Goal: Transaction & Acquisition: Purchase product/service

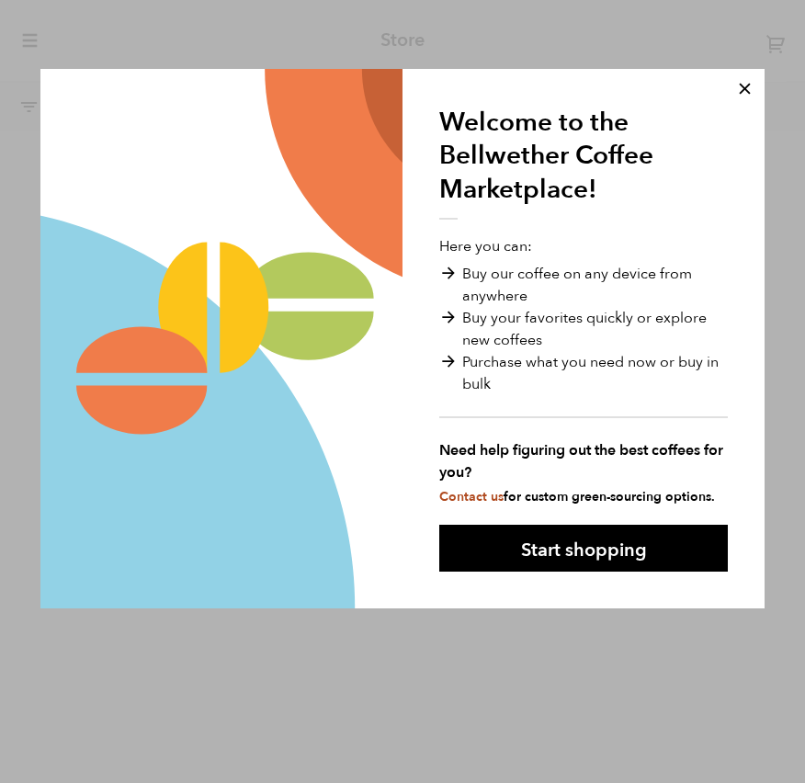
click at [641, 560] on button "Start shopping" at bounding box center [583, 548] width 289 height 47
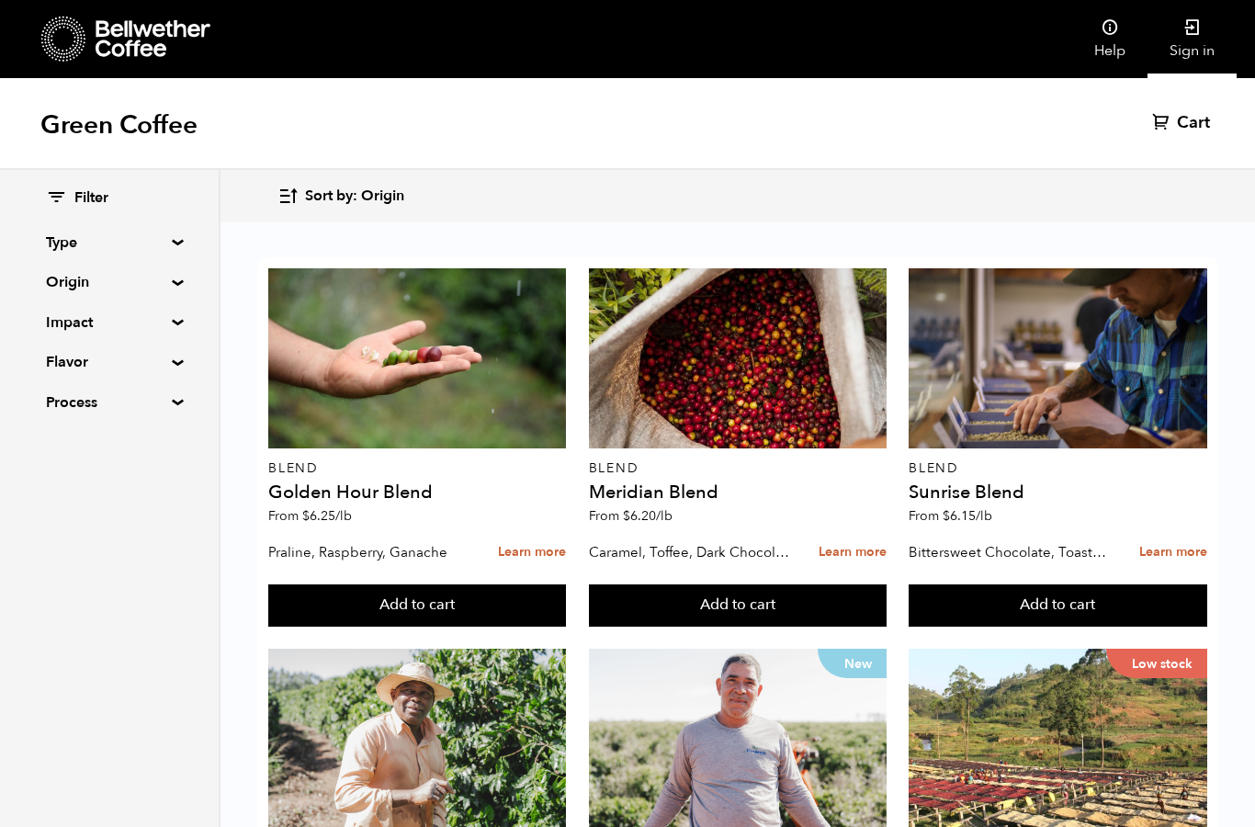
click at [804, 37] on link "Sign in" at bounding box center [1192, 39] width 89 height 78
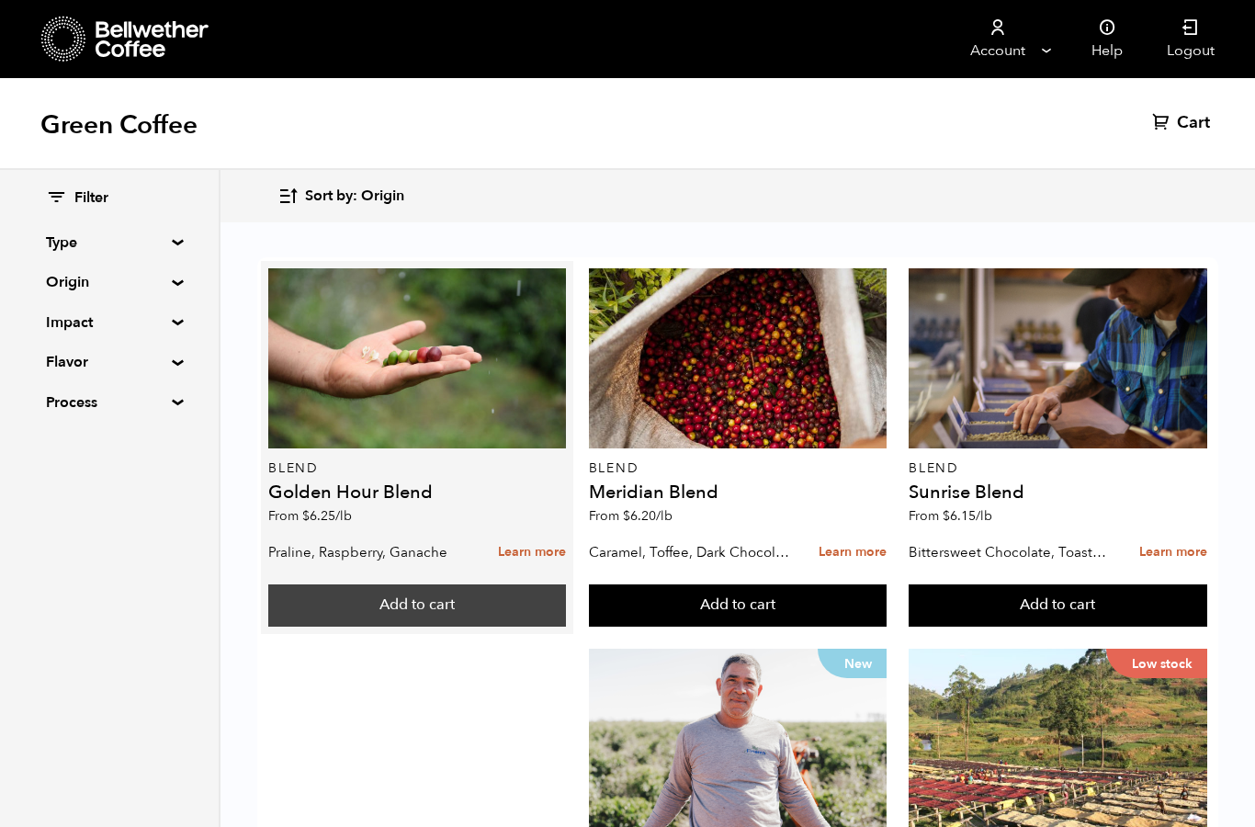
click at [511, 596] on button "Add to cart" at bounding box center [417, 606] width 298 height 42
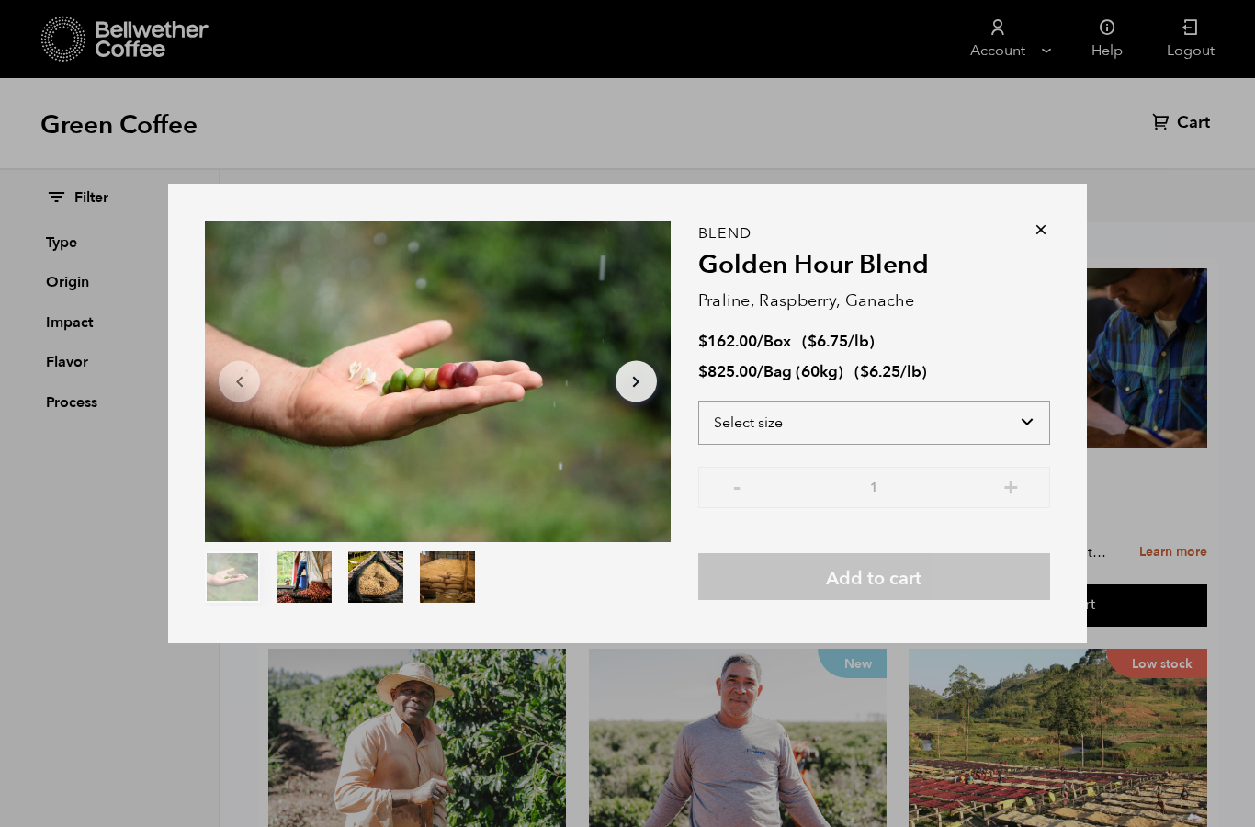
click at [1029, 411] on select "Select size Bag (60kg) (132 lbs) Box (24 lbs)" at bounding box center [874, 423] width 352 height 44
select select "box"
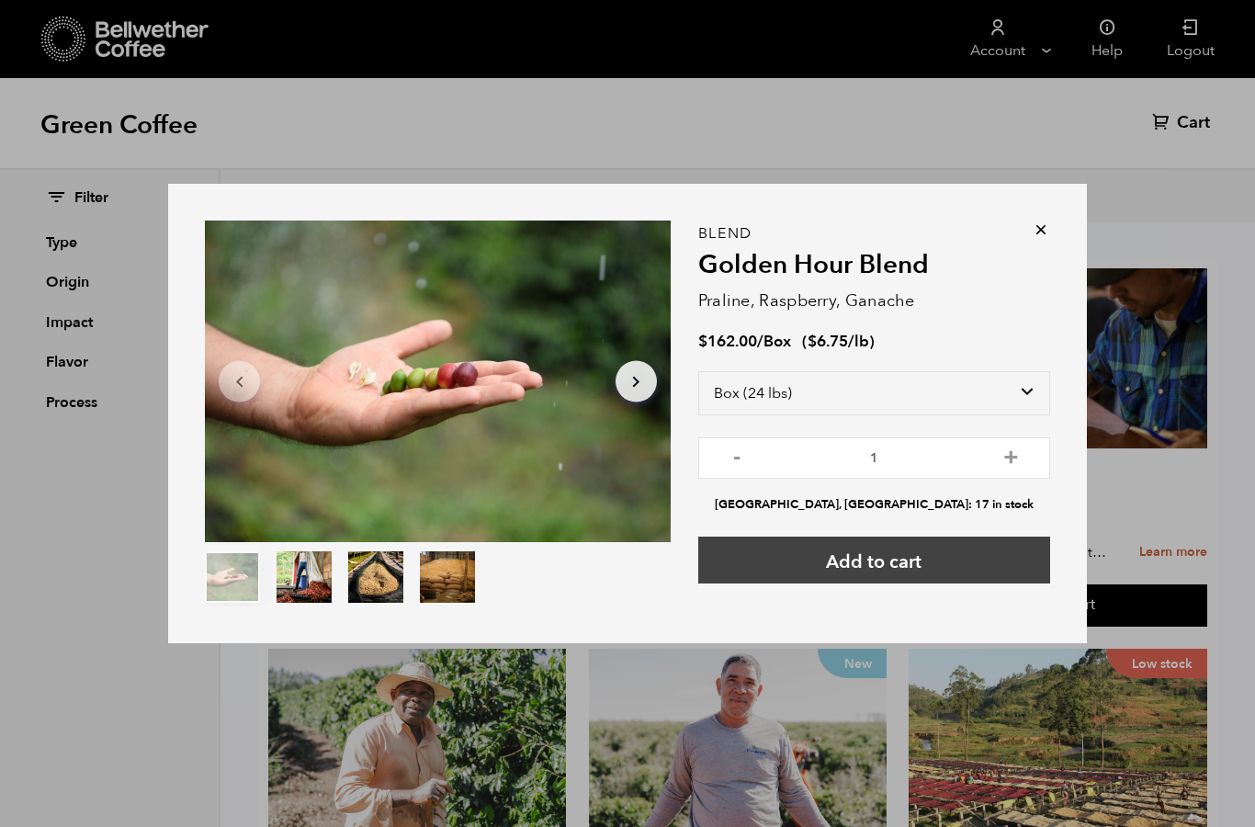
click at [928, 566] on button "Add to cart" at bounding box center [874, 560] width 352 height 47
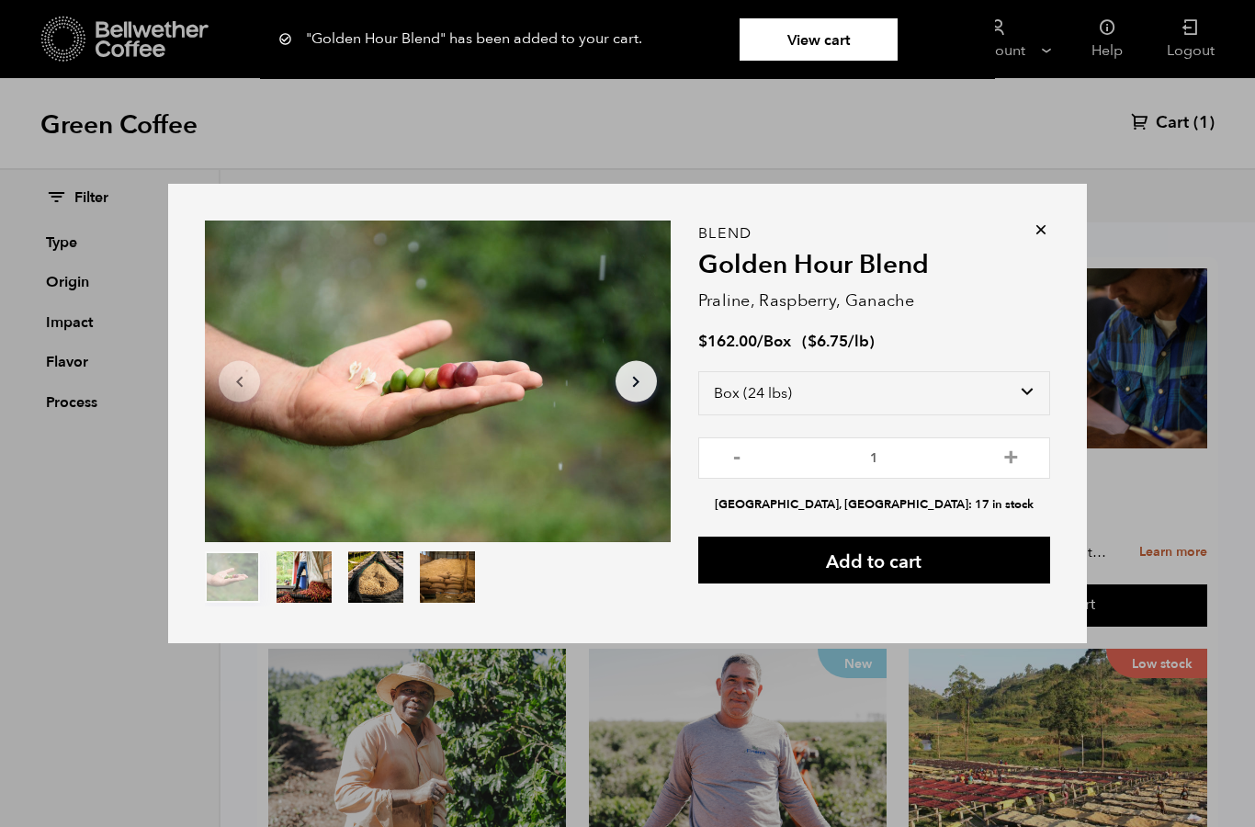
click at [1180, 122] on div "Item 1 of 4 Arrow Left Arrow Right item 0 item 1 item 2 item 3 Item 1 of 4 "Gol…" at bounding box center [627, 413] width 1255 height 827
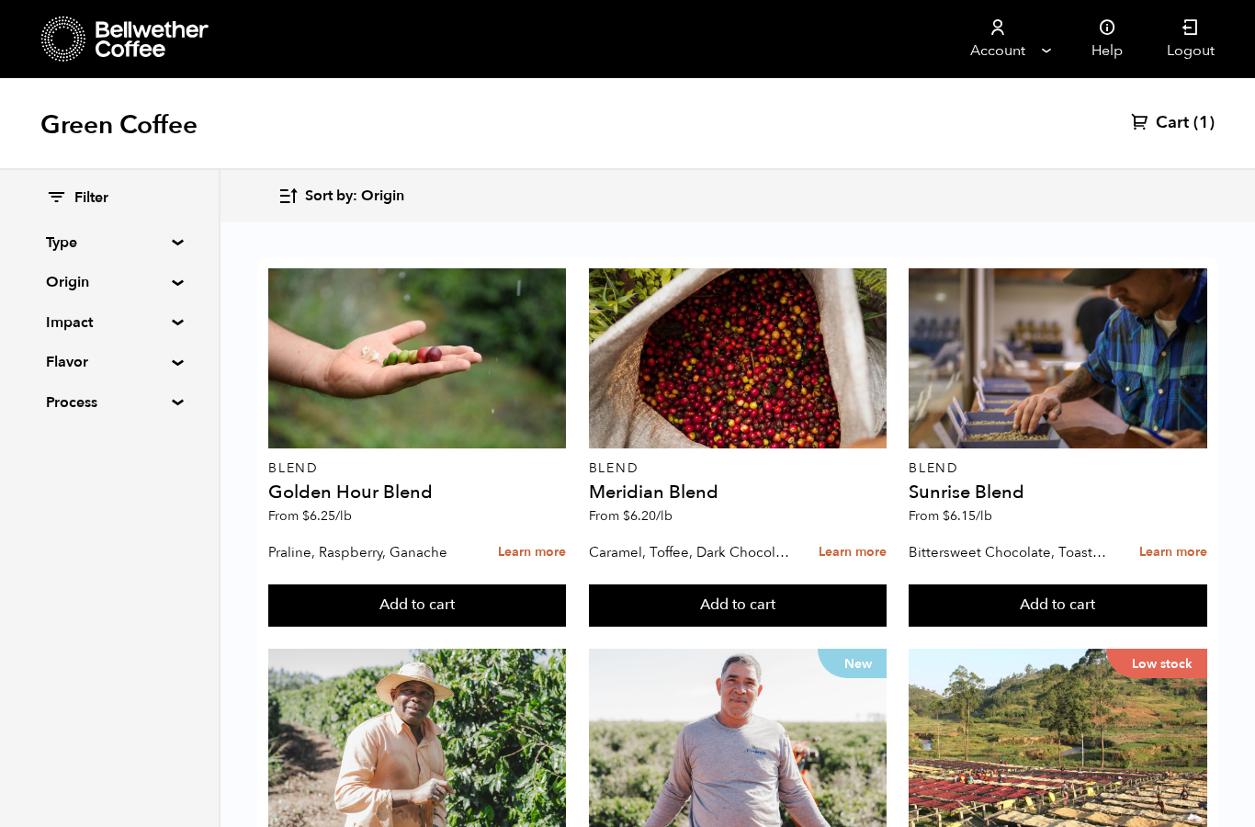
click at [1190, 133] on link "Cart (1)" at bounding box center [1173, 123] width 84 height 22
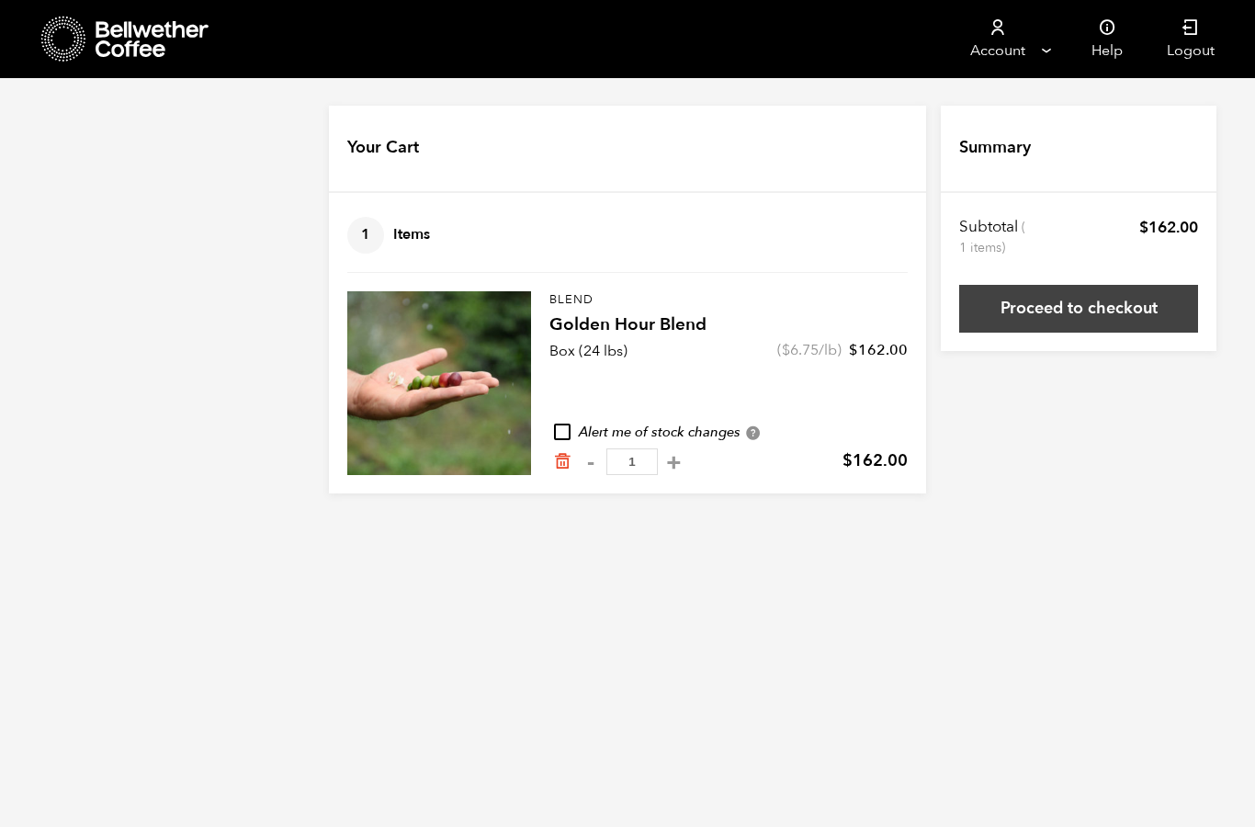
click at [1129, 312] on link "Proceed to checkout" at bounding box center [1079, 309] width 239 height 48
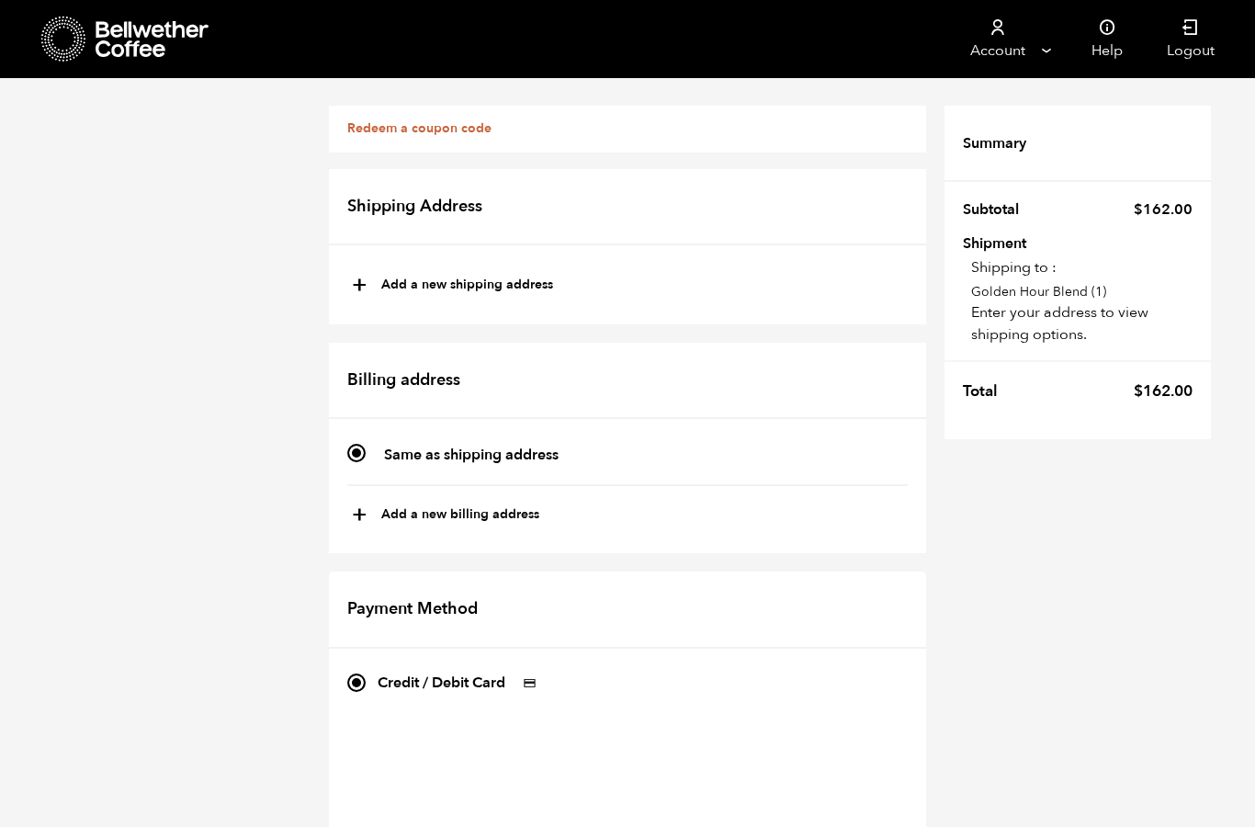
click at [437, 129] on link "Redeem a coupon code" at bounding box center [419, 127] width 144 height 17
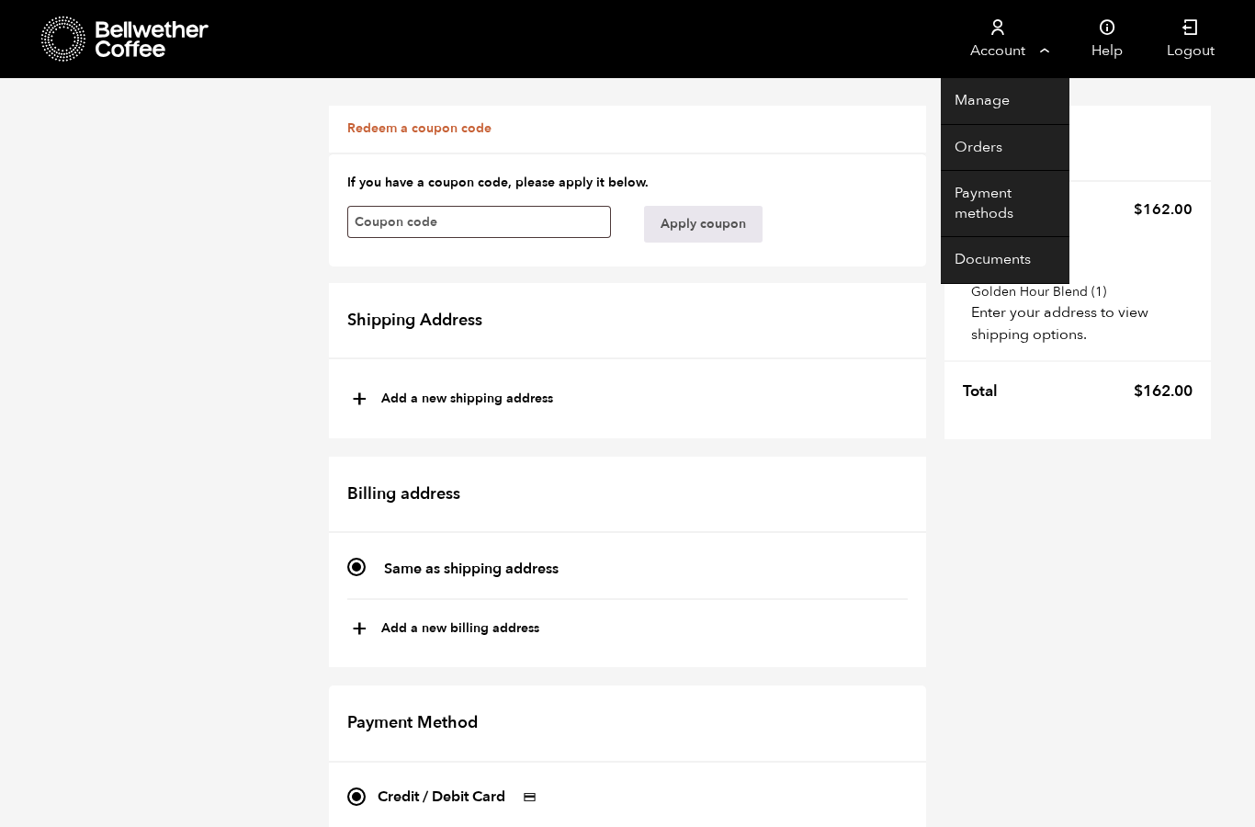
click at [1024, 49] on link "Account" at bounding box center [997, 39] width 113 height 78
click at [988, 41] on link "Account" at bounding box center [997, 39] width 113 height 78
click at [1013, 106] on link "Manage" at bounding box center [1005, 101] width 129 height 47
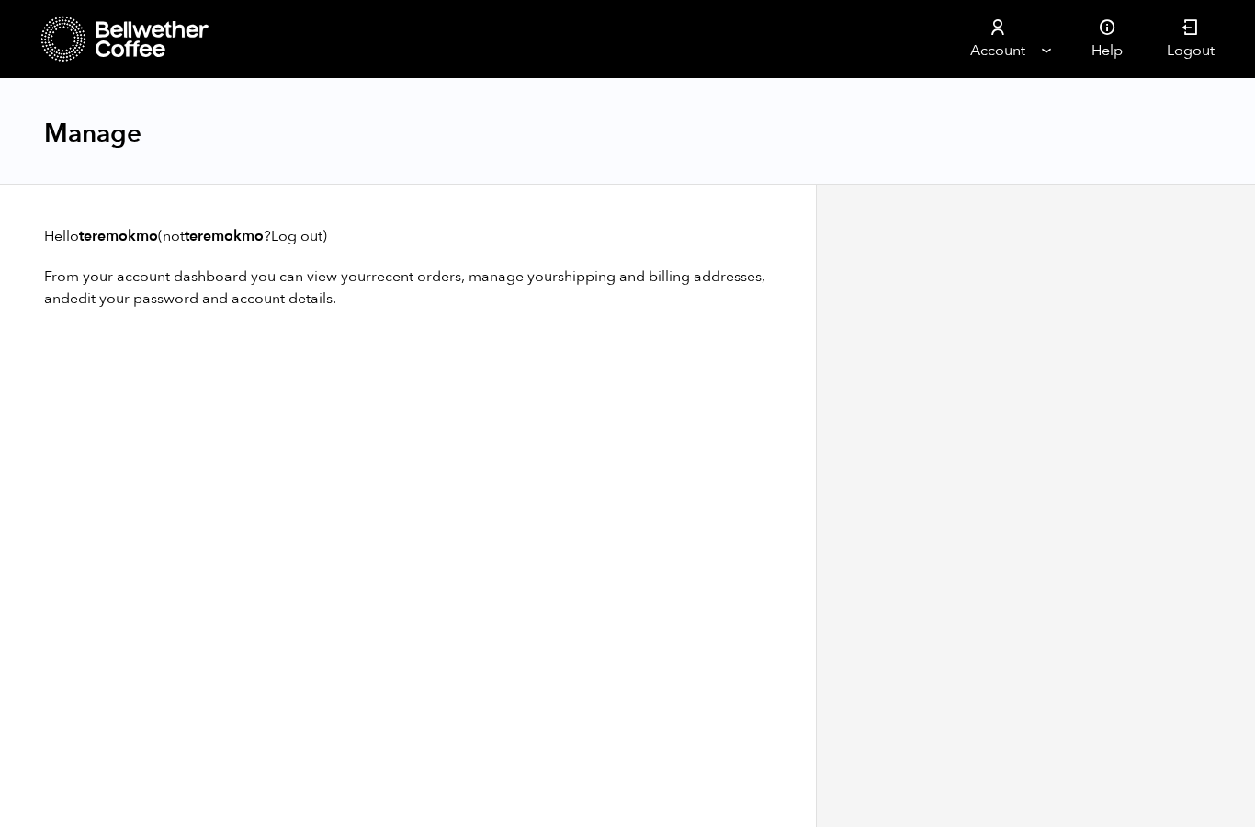
click at [115, 63] on link at bounding box center [189, 39] width 297 height 78
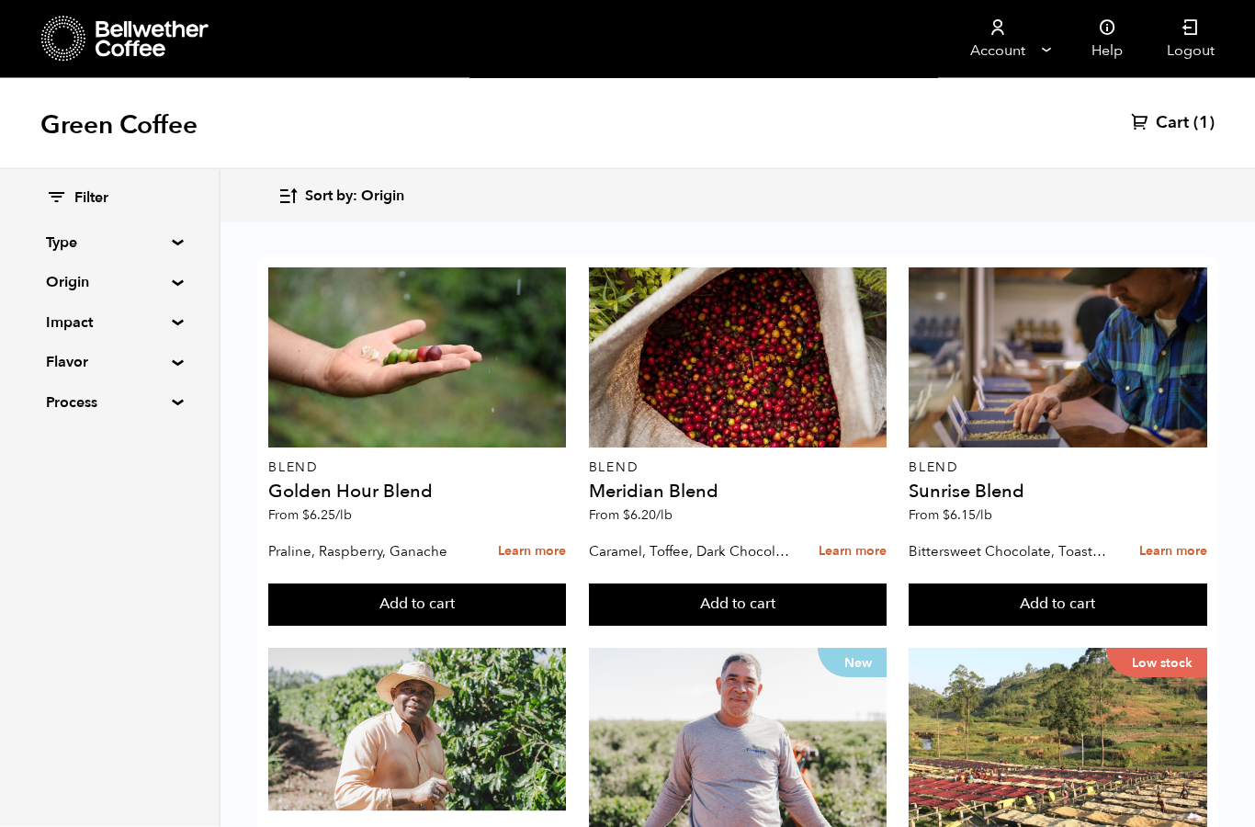
scroll to position [736, 0]
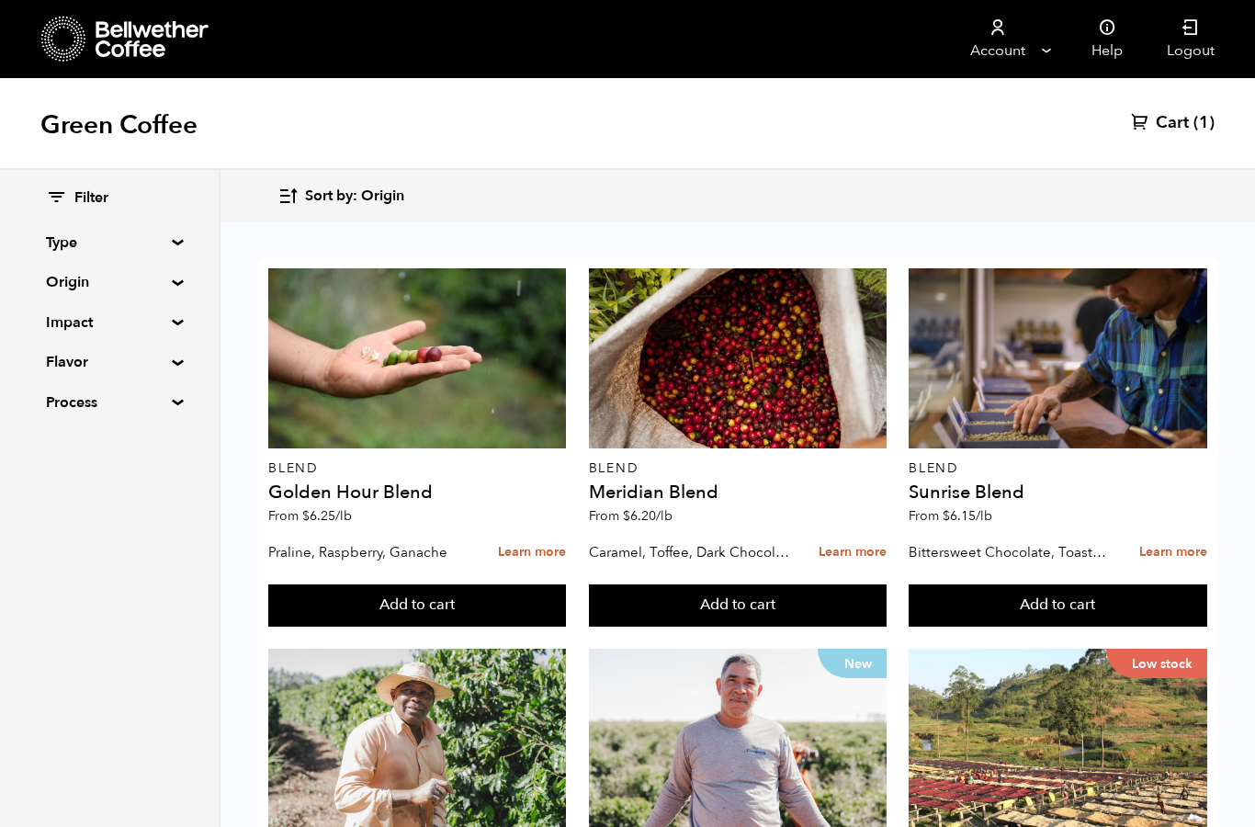
click at [184, 230] on div "Filter Type Blend Single Origin Decaf Seasonal Year Round Origin Blend Brazil B…" at bounding box center [109, 301] width 219 height 262
click at [196, 224] on div "Filter Type Blend Single Origin Decaf Seasonal Year Round Origin Blend Brazil B…" at bounding box center [109, 301] width 219 height 262
click at [187, 232] on div "Filter Type Blend Single Origin Decaf Seasonal Year Round Origin Blend Brazil B…" at bounding box center [109, 301] width 219 height 262
click at [185, 233] on div "Filter Type Blend Single Origin Decaf Seasonal Year Round Origin Blend Brazil B…" at bounding box center [109, 301] width 219 height 262
click at [173, 240] on summary "Type" at bounding box center [109, 243] width 127 height 22
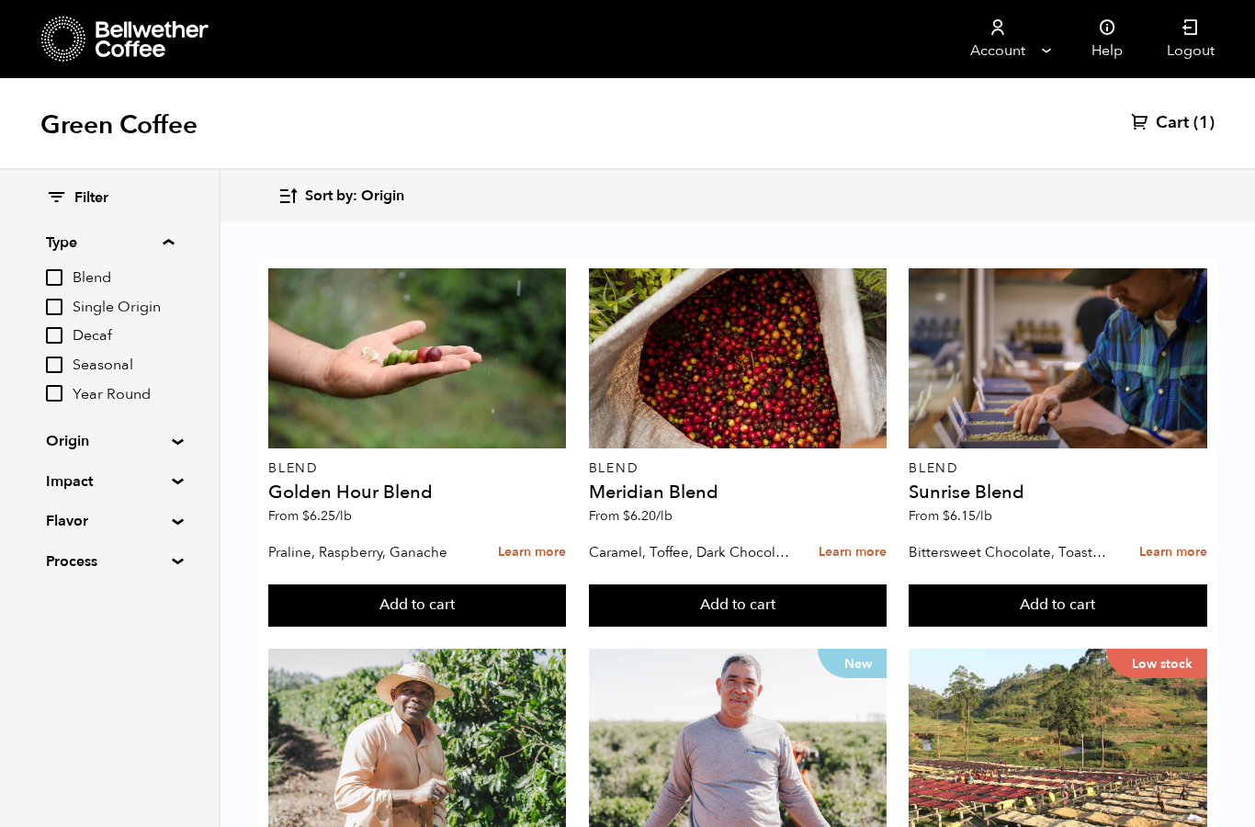
click at [175, 426] on div "Filter Type Blend Single Origin Decaf Seasonal Year Round Origin Blend Brazil B…" at bounding box center [109, 380] width 219 height 421
click at [173, 437] on summary "Origin" at bounding box center [109, 441] width 127 height 22
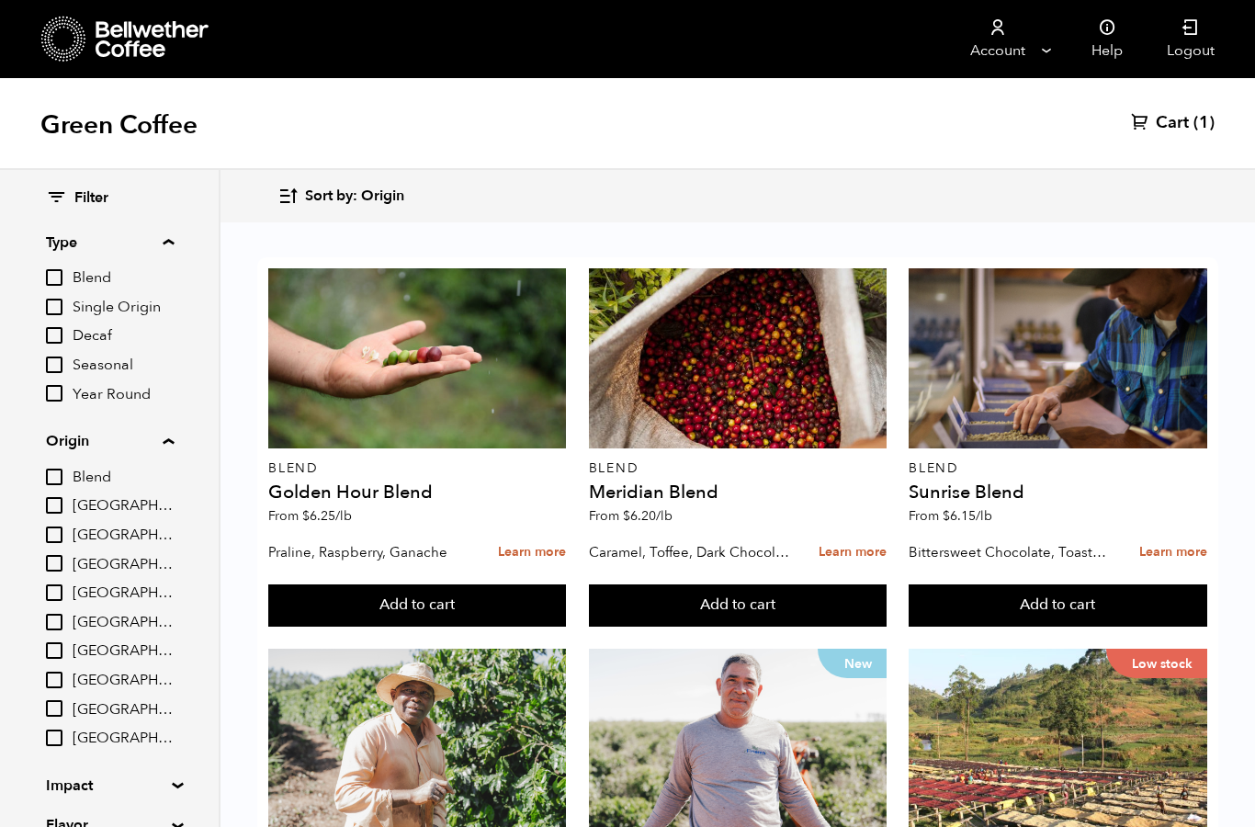
click at [103, 329] on span "Decaf" at bounding box center [123, 336] width 101 height 20
click at [0, 0] on input "Decaf" at bounding box center [0, 0] width 0 height 0
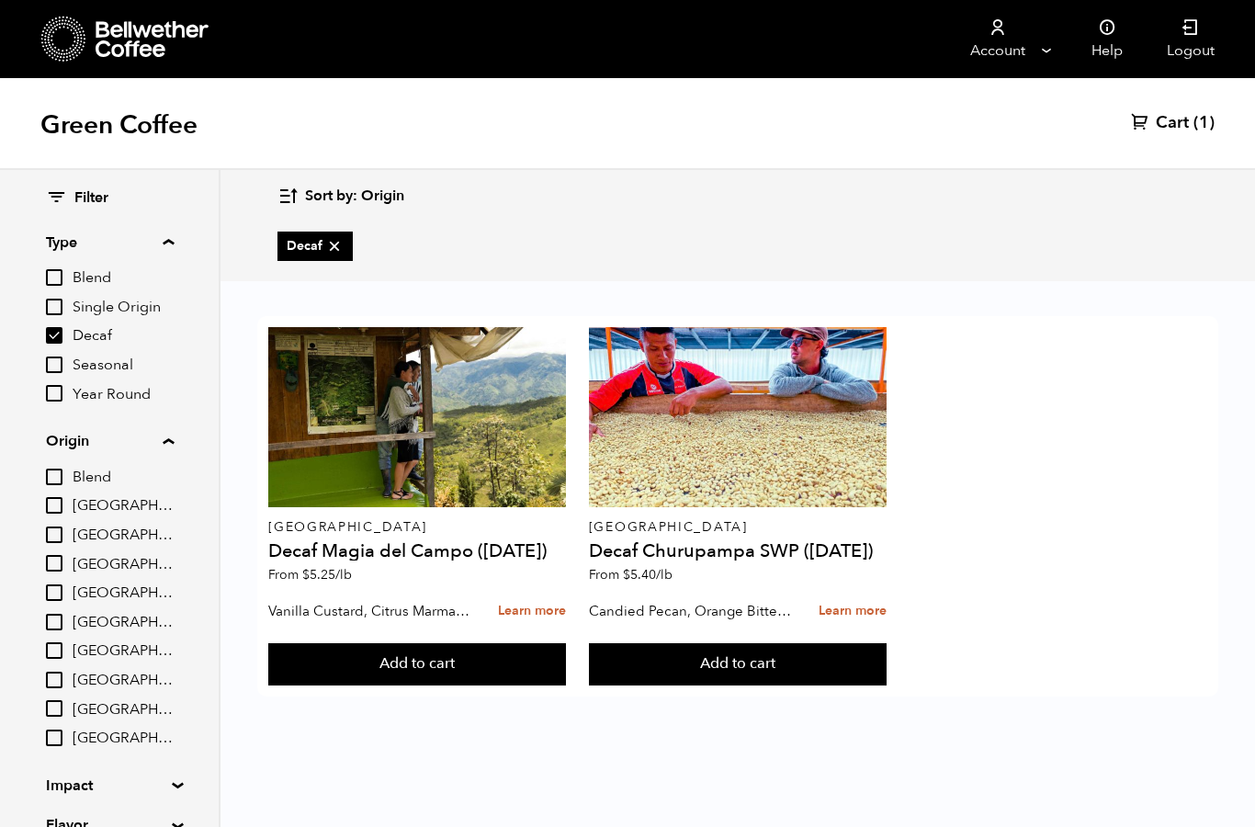
click at [54, 330] on input "Decaf" at bounding box center [54, 335] width 17 height 17
checkbox input "false"
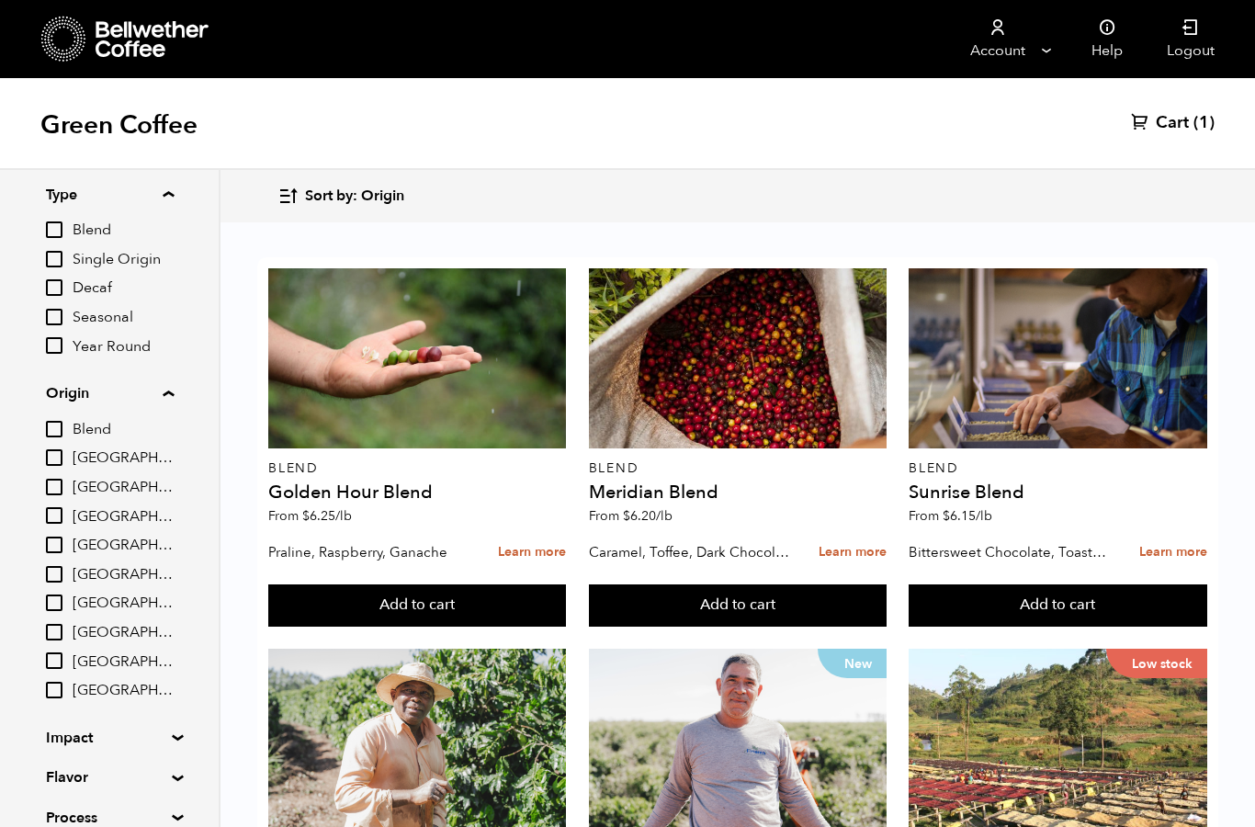
scroll to position [47, 0]
click at [52, 728] on summary "Impact" at bounding box center [109, 739] width 127 height 22
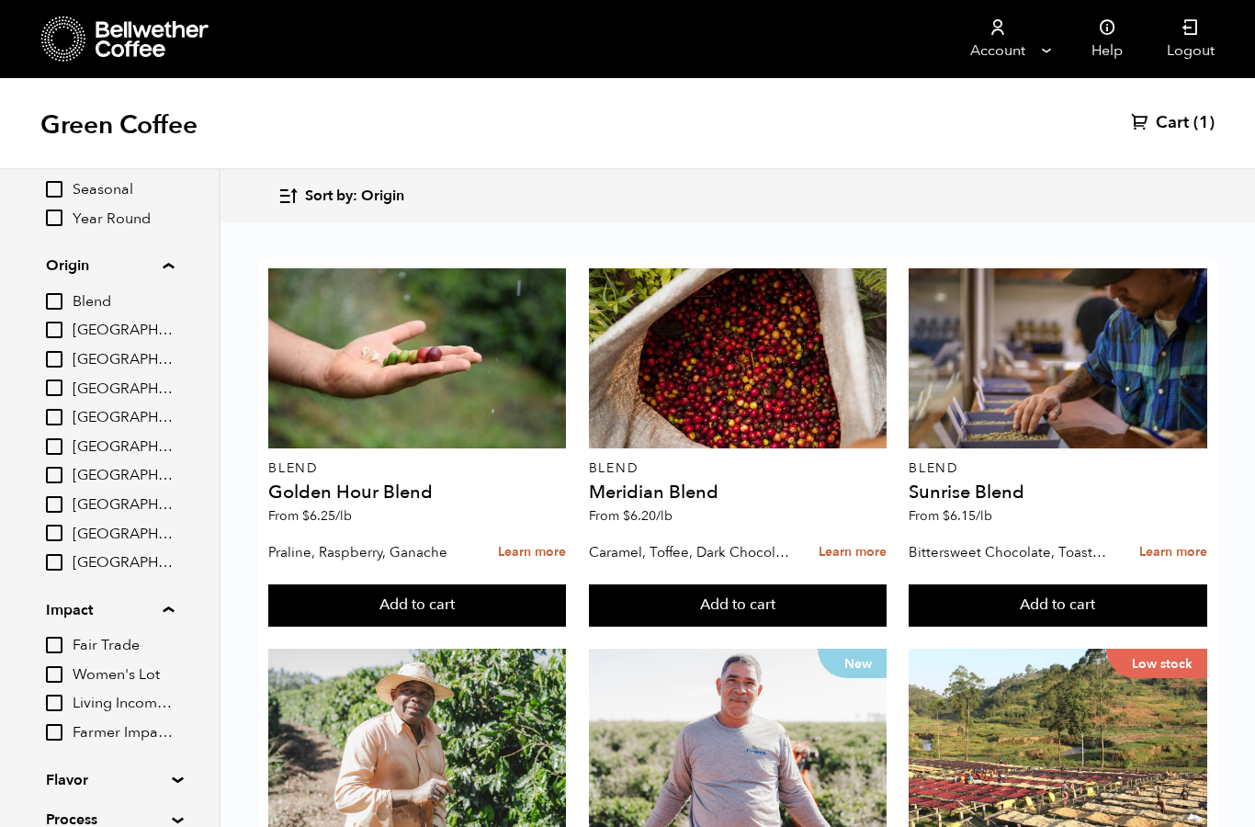
scroll to position [175, 0]
click at [188, 761] on div "Filter Type Blend Single Origin Decaf Seasonal Year Round Origin Blend Brazil B…" at bounding box center [109, 422] width 219 height 855
click at [173, 770] on summary "Flavor" at bounding box center [109, 781] width 127 height 22
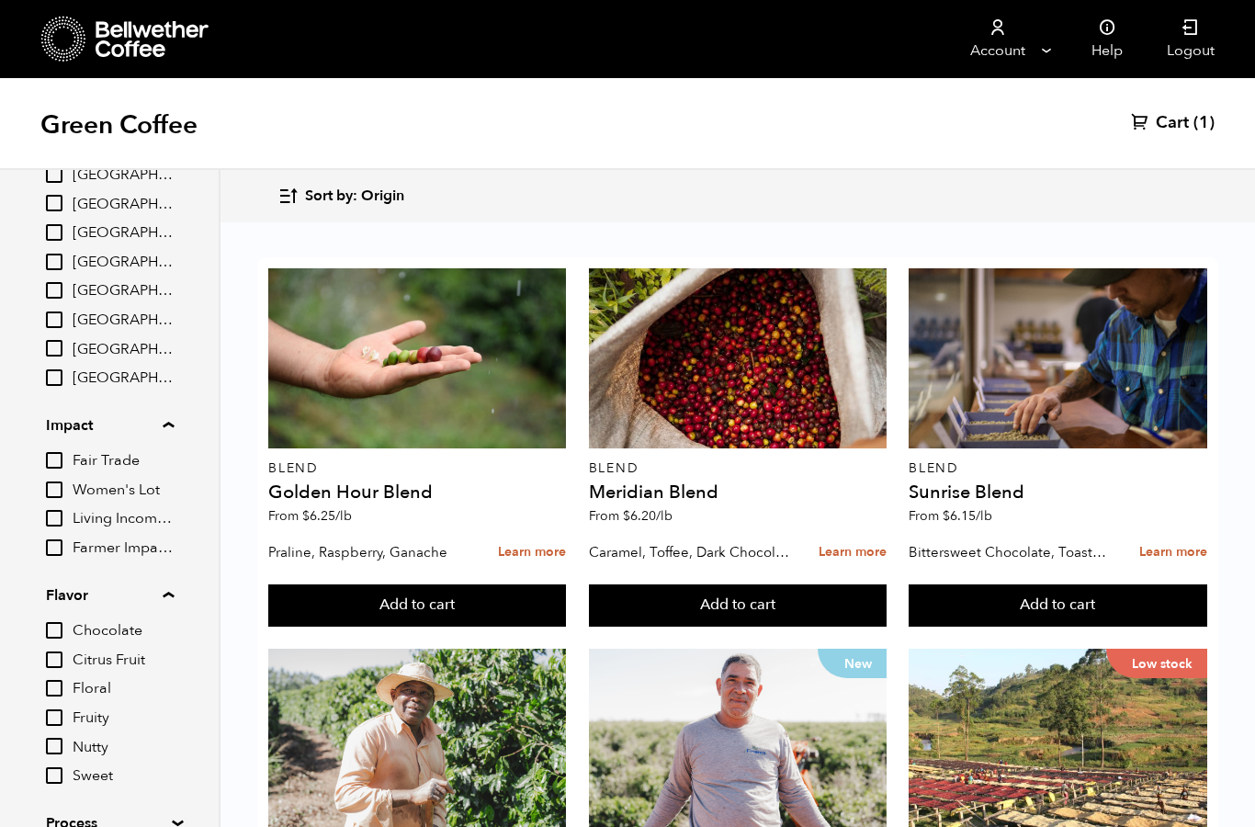
scroll to position [359, 0]
click at [184, 799] on div "Filter Type Blend Single Origin Decaf Seasonal Year Round Origin Blend Brazil B…" at bounding box center [109, 332] width 219 height 1042
click at [173, 813] on summary "Process" at bounding box center [109, 824] width 127 height 22
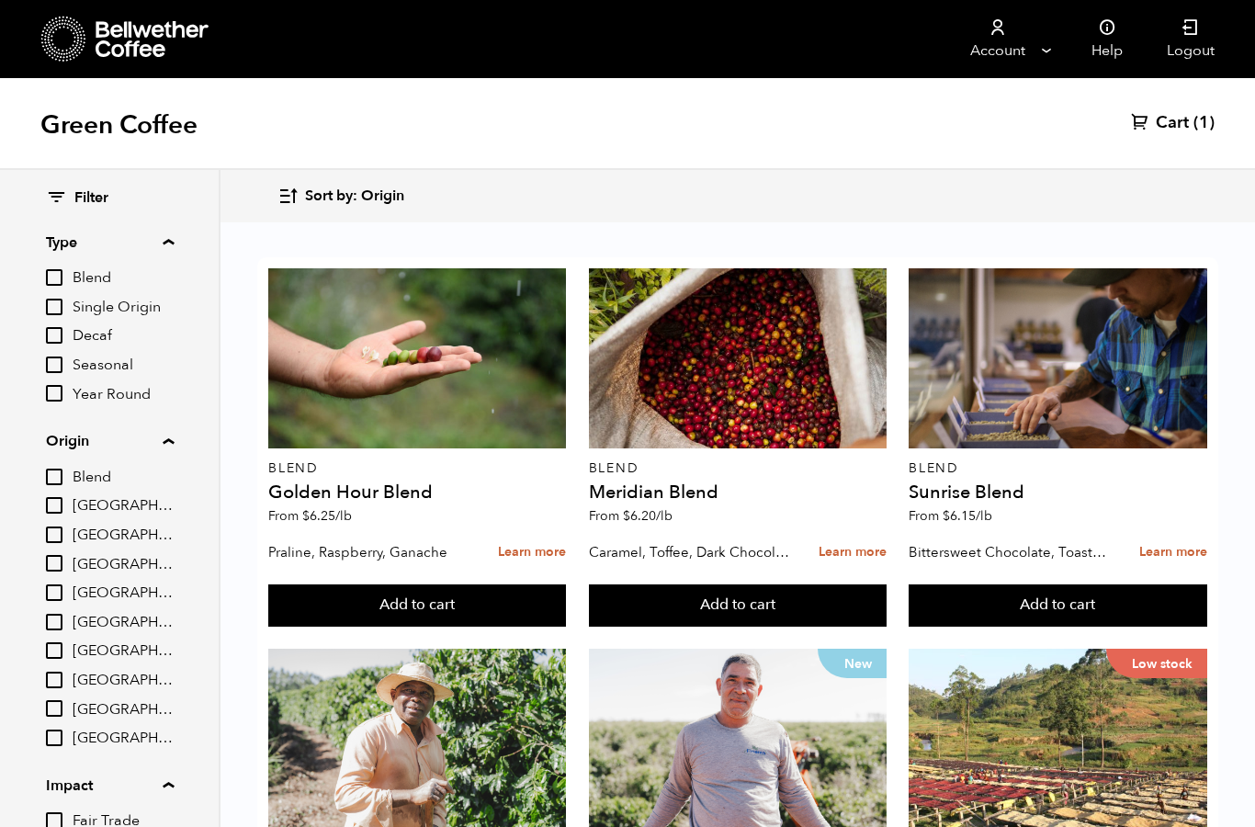
scroll to position [0, 0]
click at [62, 305] on input "Single Origin" at bounding box center [54, 307] width 17 height 17
checkbox input "true"
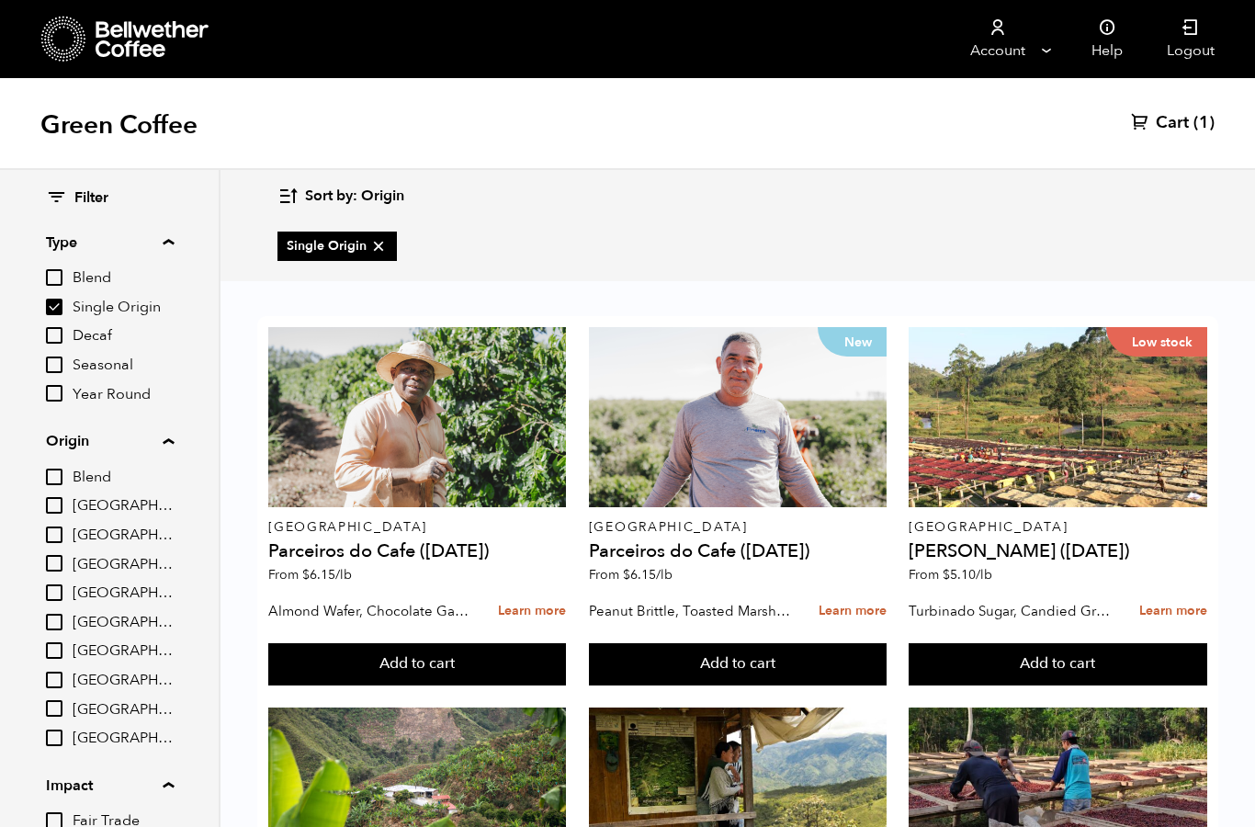
click at [47, 277] on input "Blend" at bounding box center [54, 277] width 17 height 17
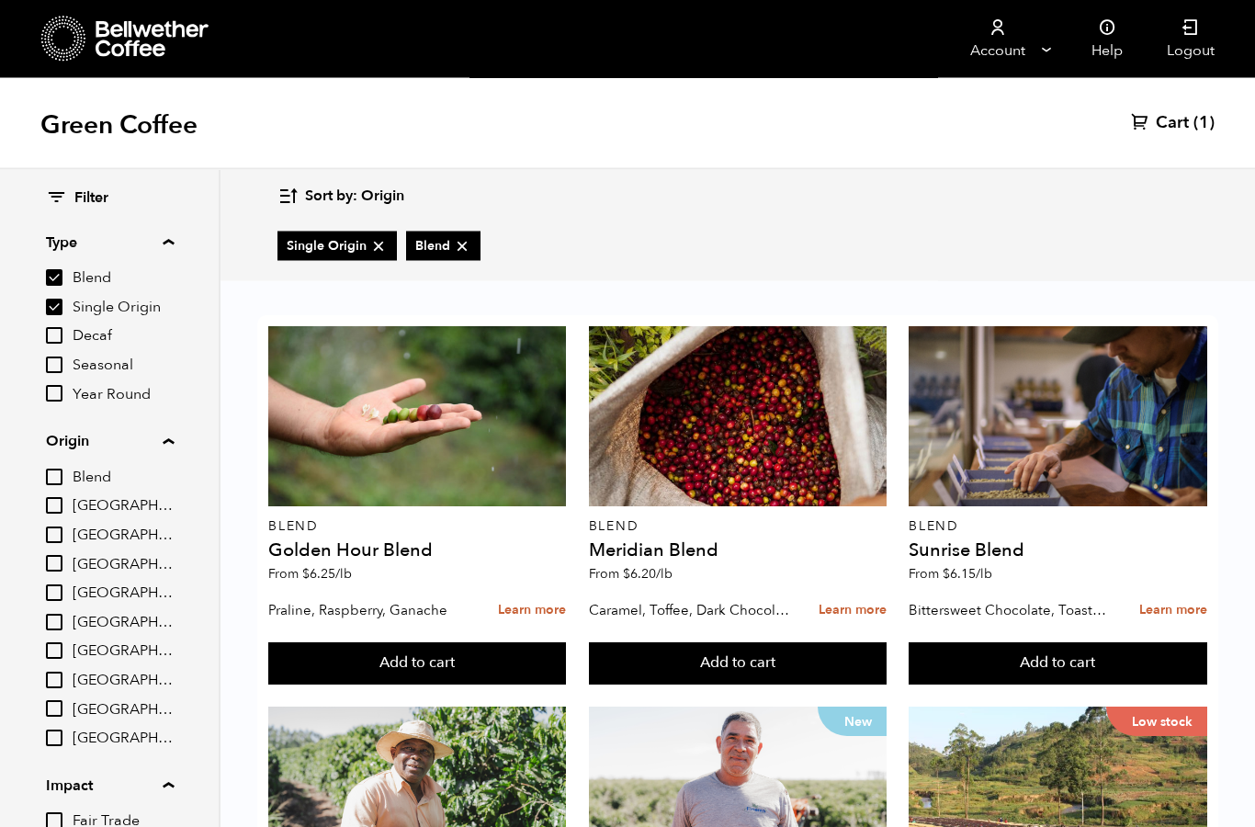
scroll to position [569, 0]
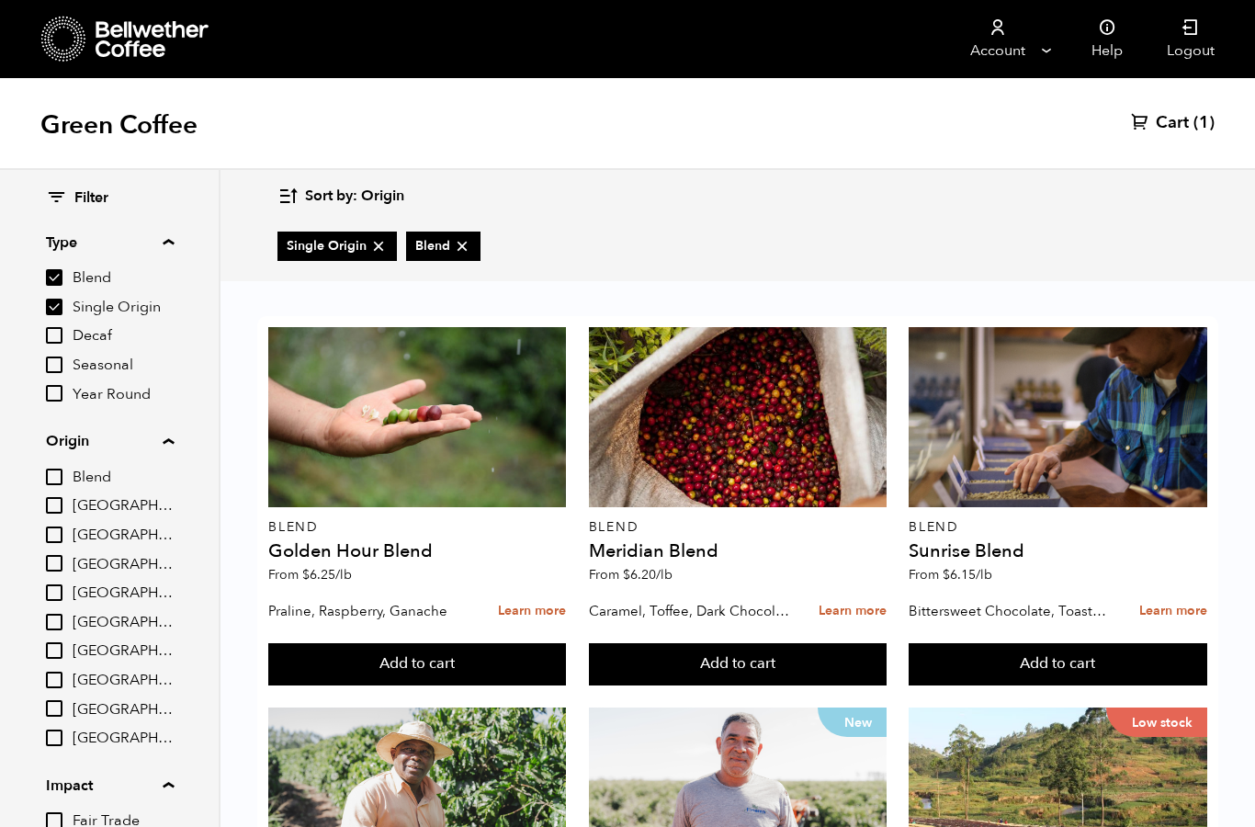
click at [60, 269] on input "Blend" at bounding box center [54, 277] width 17 height 17
checkbox input "false"
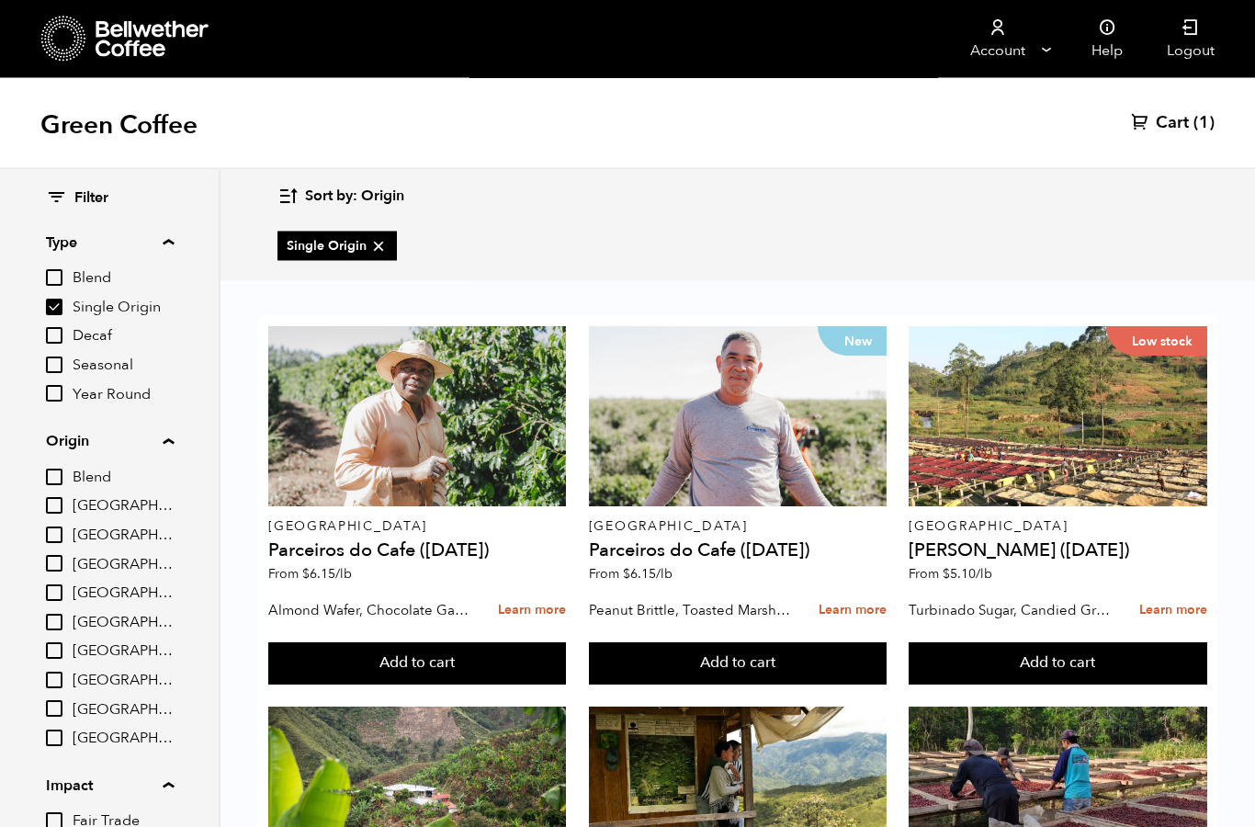
scroll to position [668, 0]
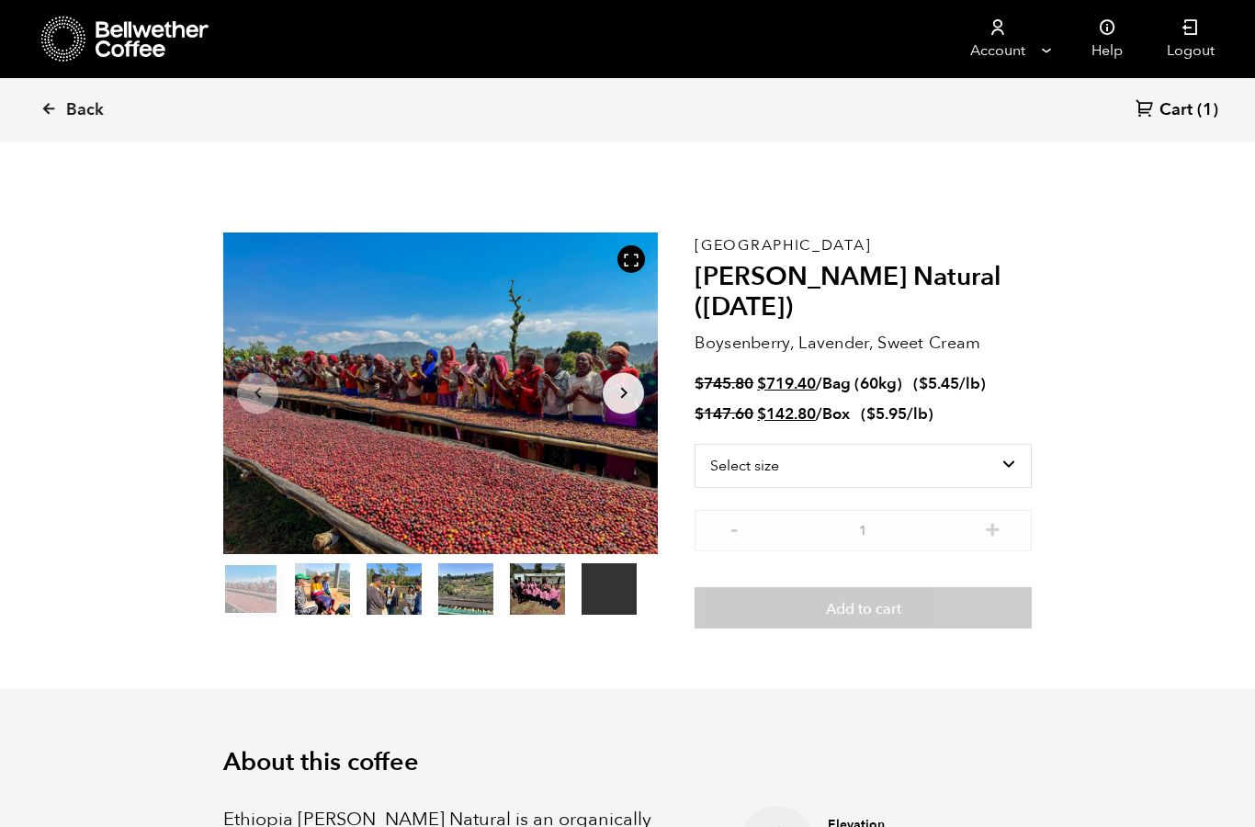
scroll to position [800, 787]
click at [628, 394] on icon "Arrow Right" at bounding box center [624, 393] width 22 height 22
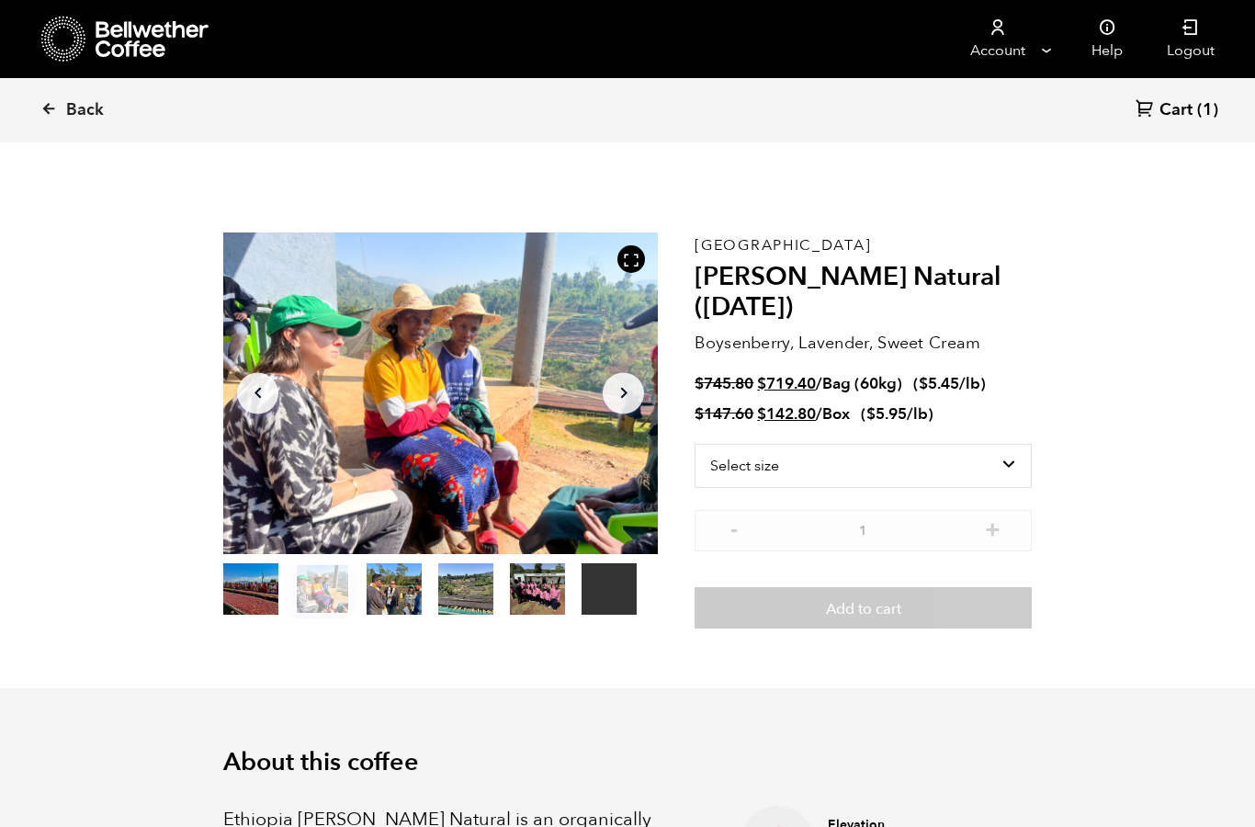
click at [627, 389] on icon "Arrow Right" at bounding box center [624, 393] width 22 height 22
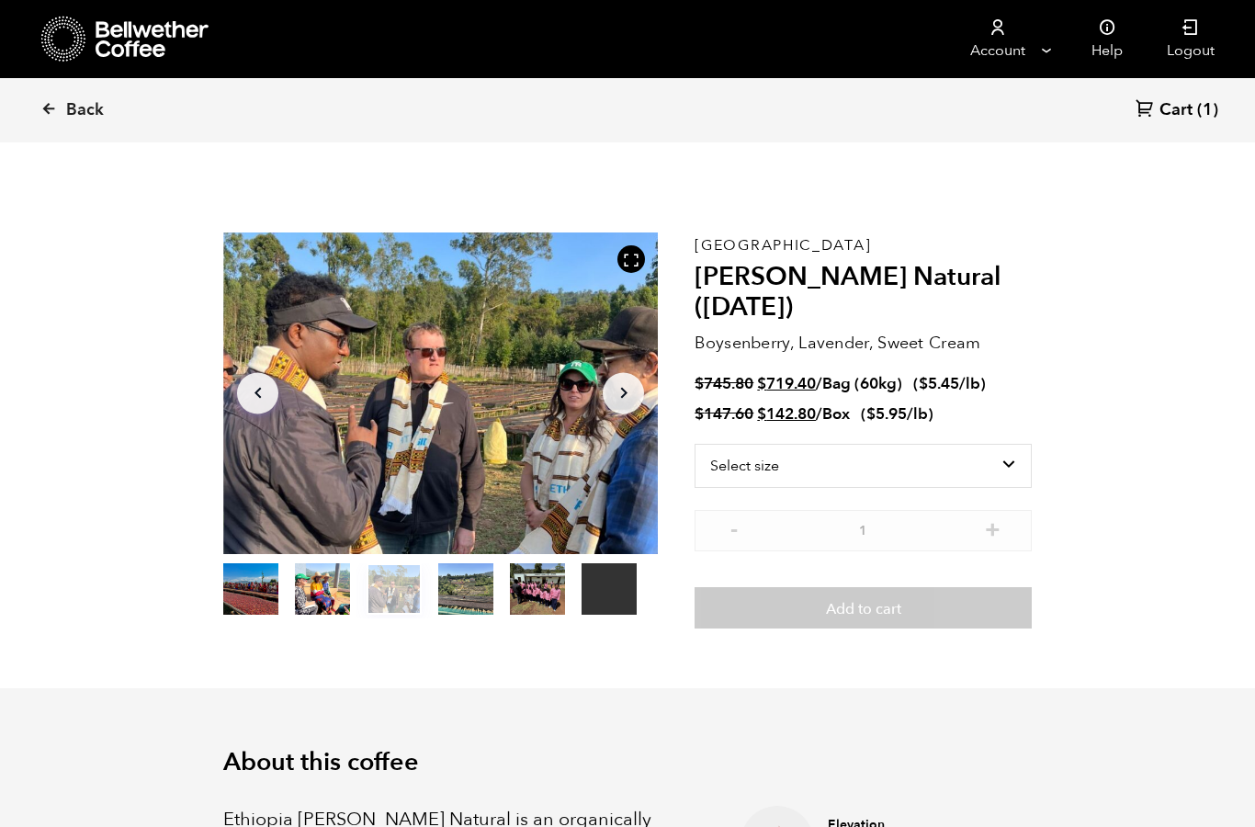
click at [617, 382] on icon "Arrow Right" at bounding box center [624, 393] width 22 height 22
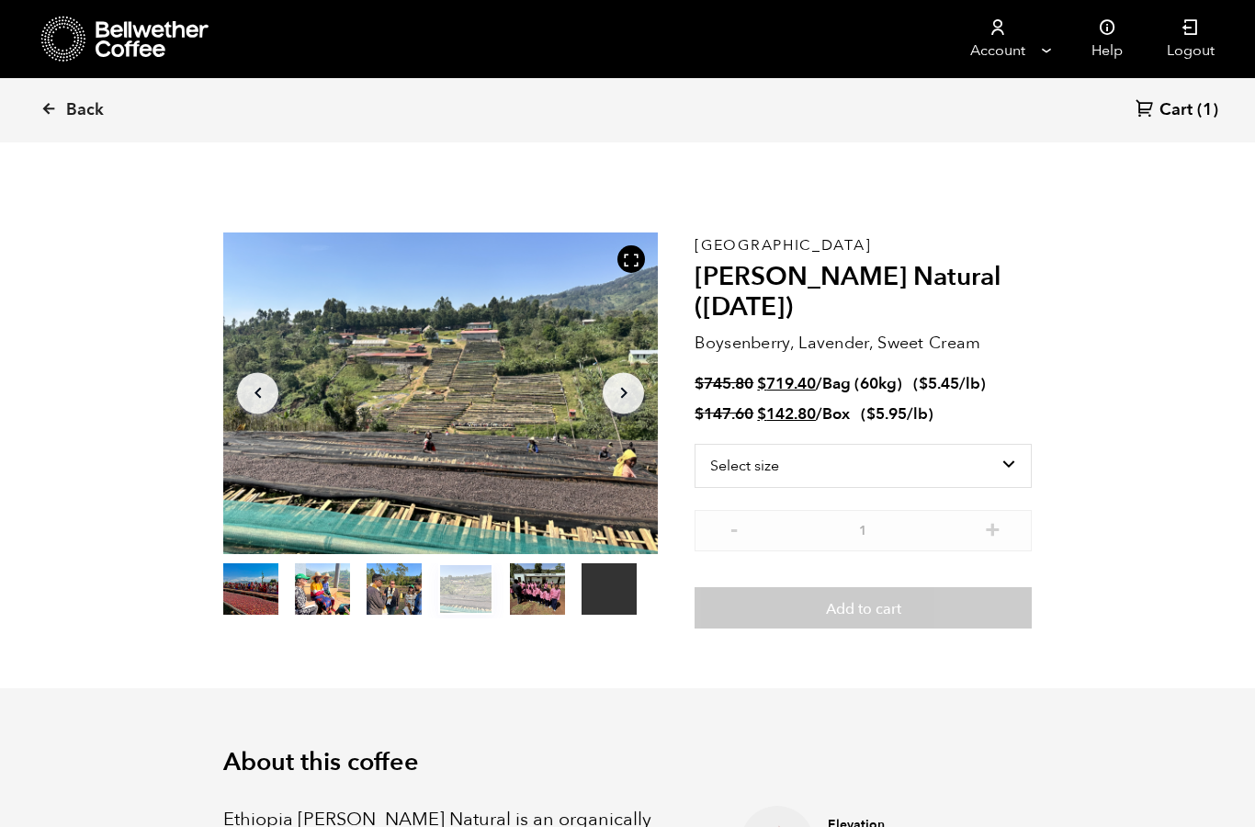
click at [629, 391] on icon "Arrow Right" at bounding box center [624, 393] width 22 height 22
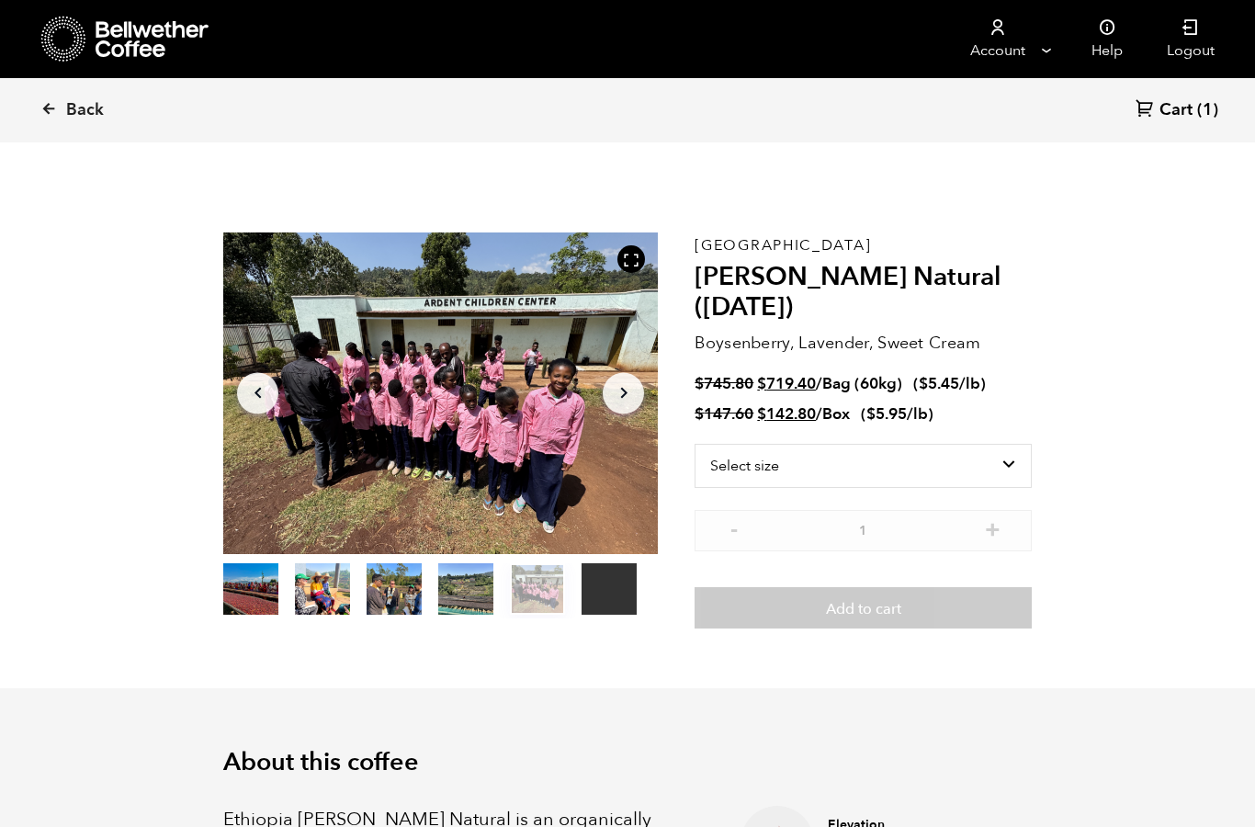
click at [622, 393] on icon "Arrow Right" at bounding box center [624, 393] width 22 height 22
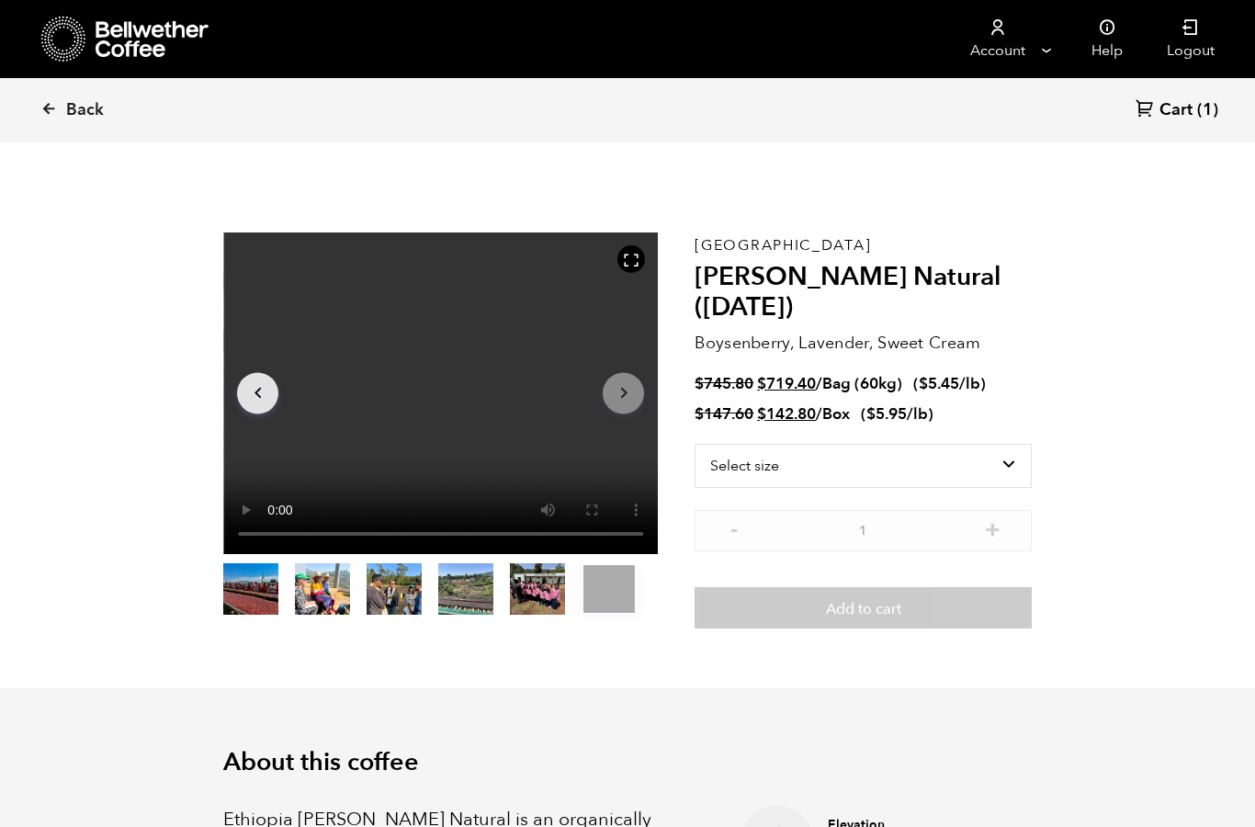
click at [438, 380] on video "Your browser does not support the video tag." at bounding box center [440, 394] width 435 height 322
click at [567, 466] on video "Your browser does not support the video tag." at bounding box center [440, 394] width 435 height 322
click at [474, 392] on video "Your browser does not support the video tag." at bounding box center [440, 394] width 435 height 322
click at [441, 382] on video "Your browser does not support the video tag." at bounding box center [440, 394] width 435 height 322
click at [62, 99] on link "Back" at bounding box center [97, 110] width 114 height 62
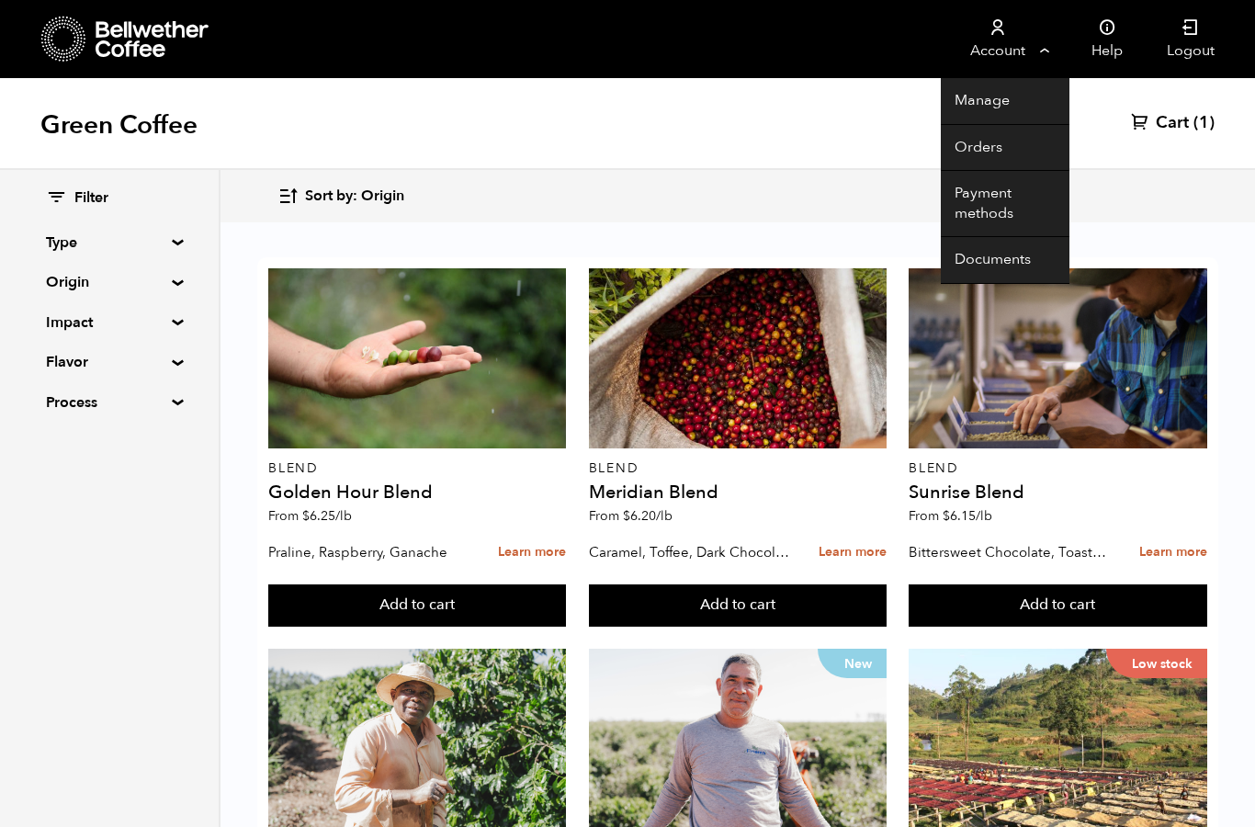
click at [1011, 34] on link "Account" at bounding box center [997, 39] width 113 height 78
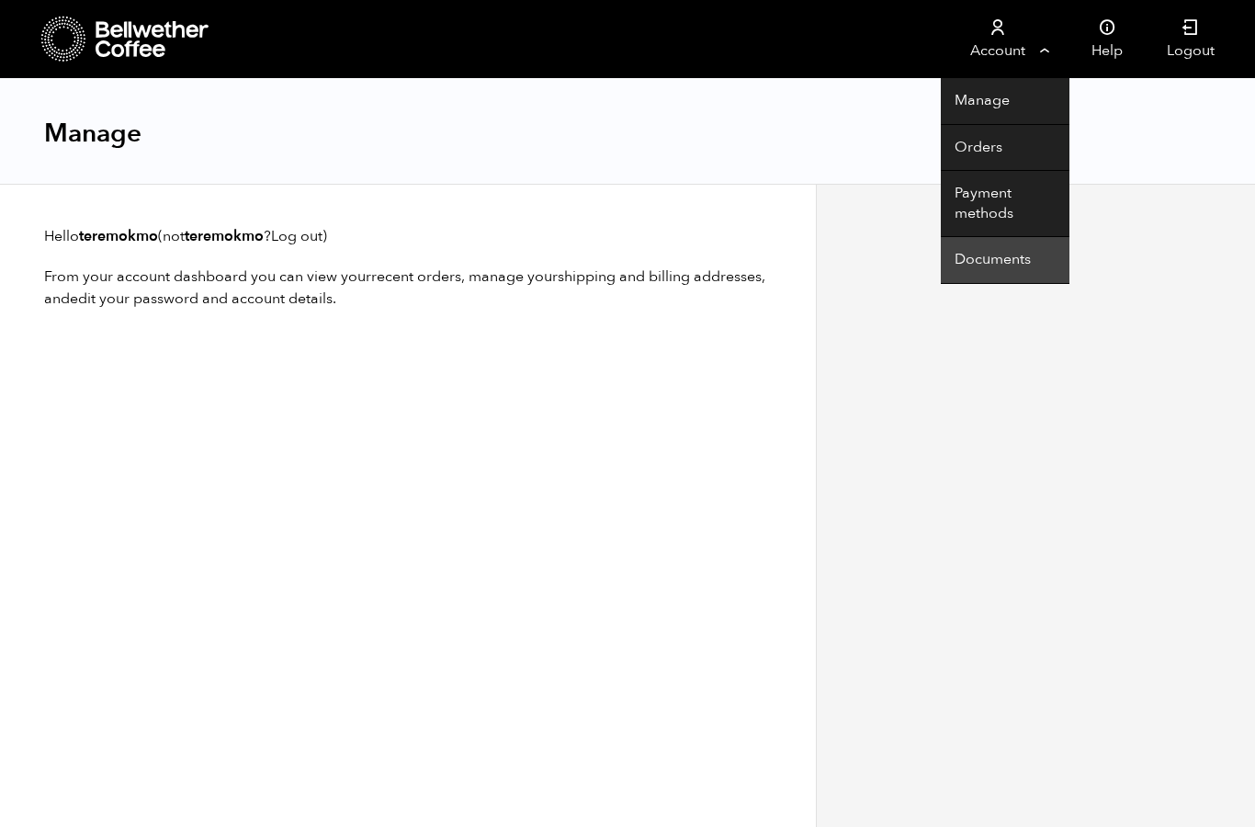
click at [1014, 267] on link "Documents" at bounding box center [1005, 260] width 129 height 47
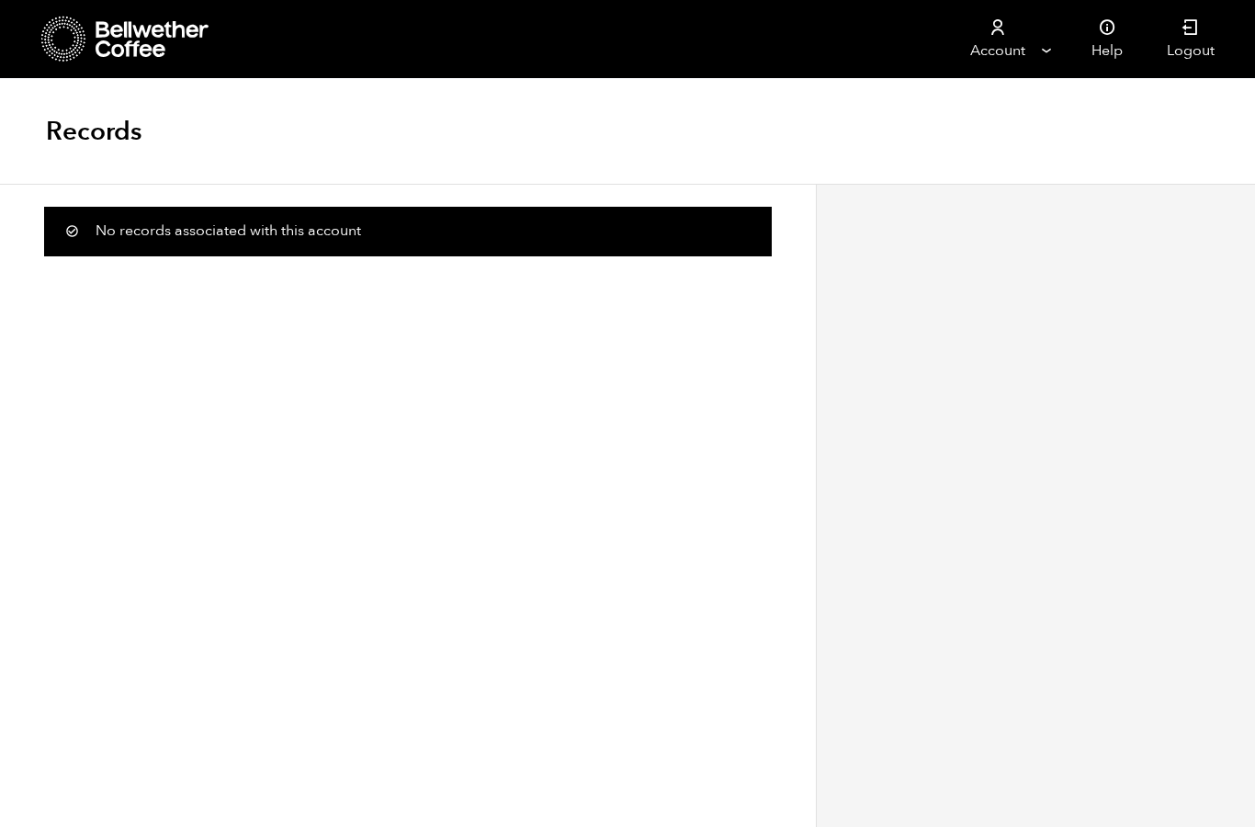
click at [117, 39] on icon at bounding box center [153, 39] width 115 height 37
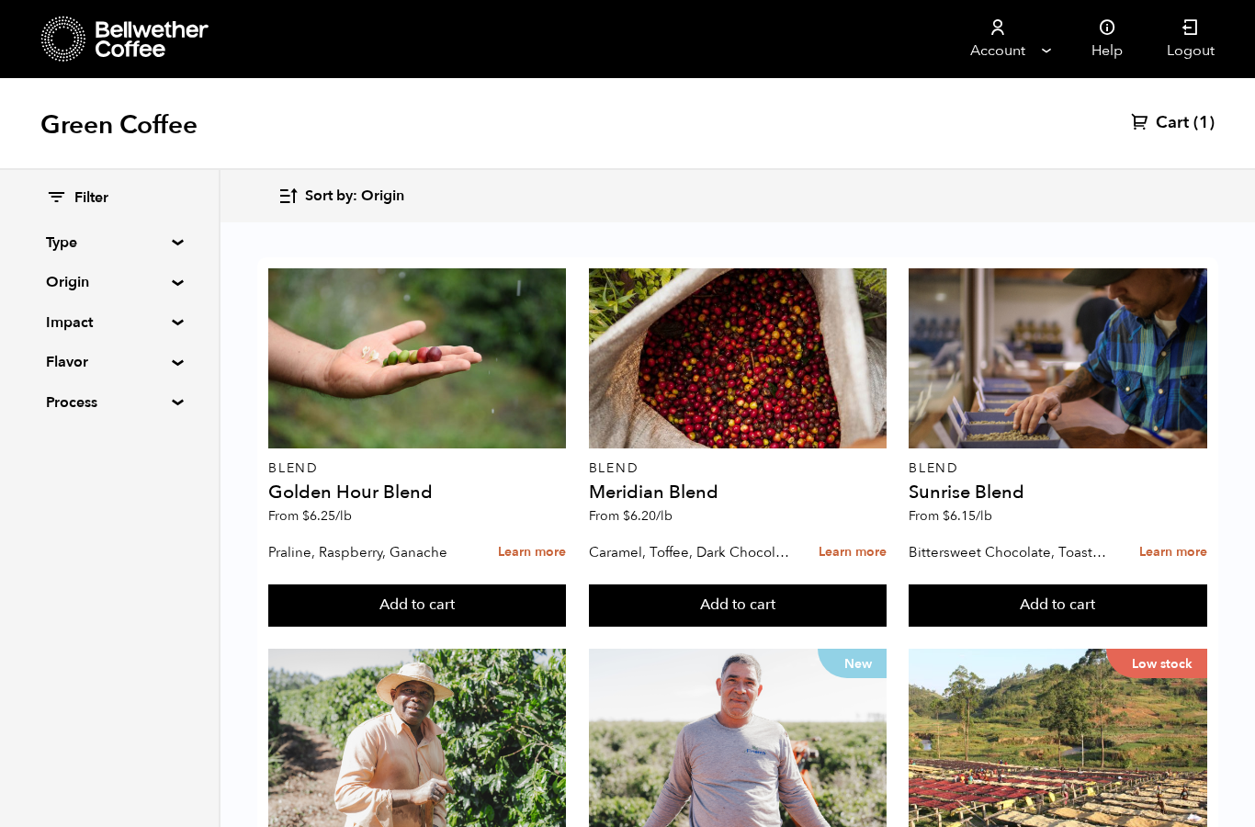
click at [884, 183] on div "Sort by: Origin Sort by: Origin Sort by: Most recent Sort by: Name Sort by: Pri…" at bounding box center [738, 196] width 920 height 43
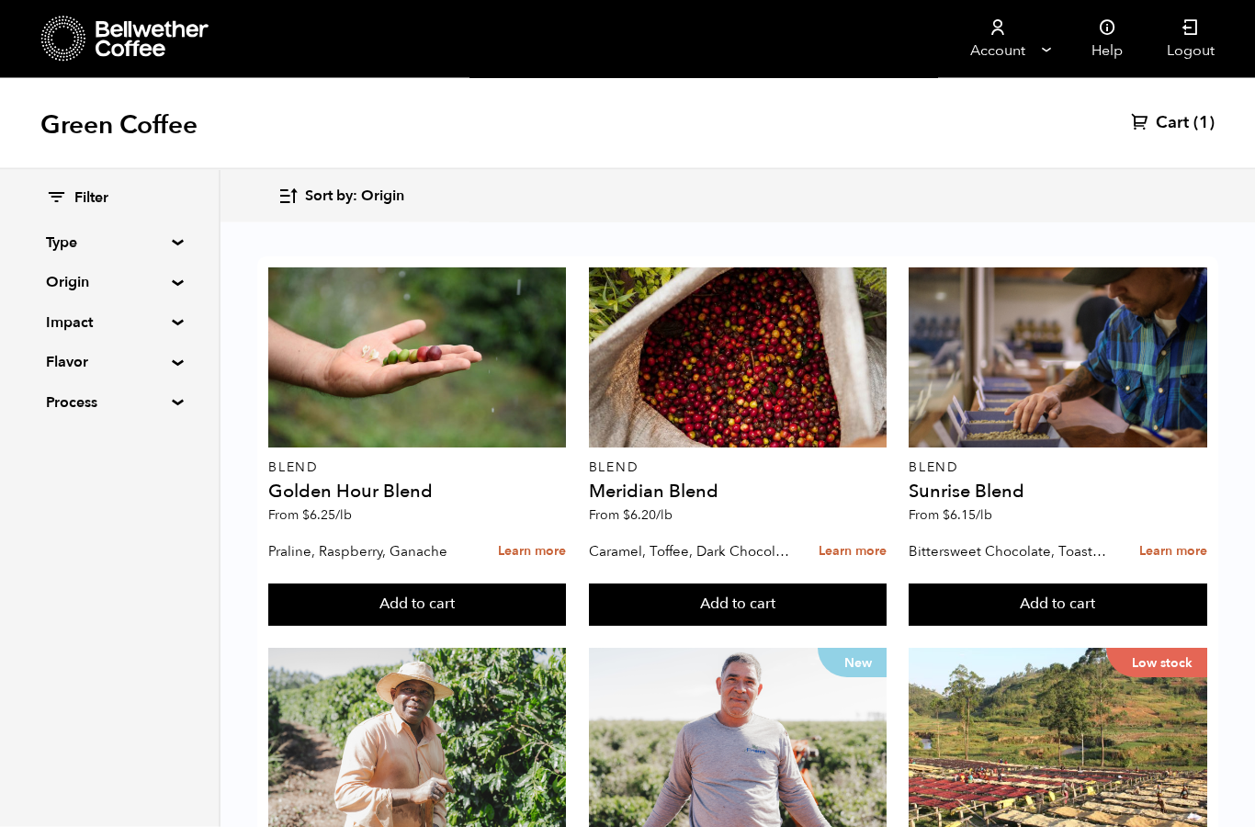
scroll to position [883, 0]
